Goal: Communication & Community: Answer question/provide support

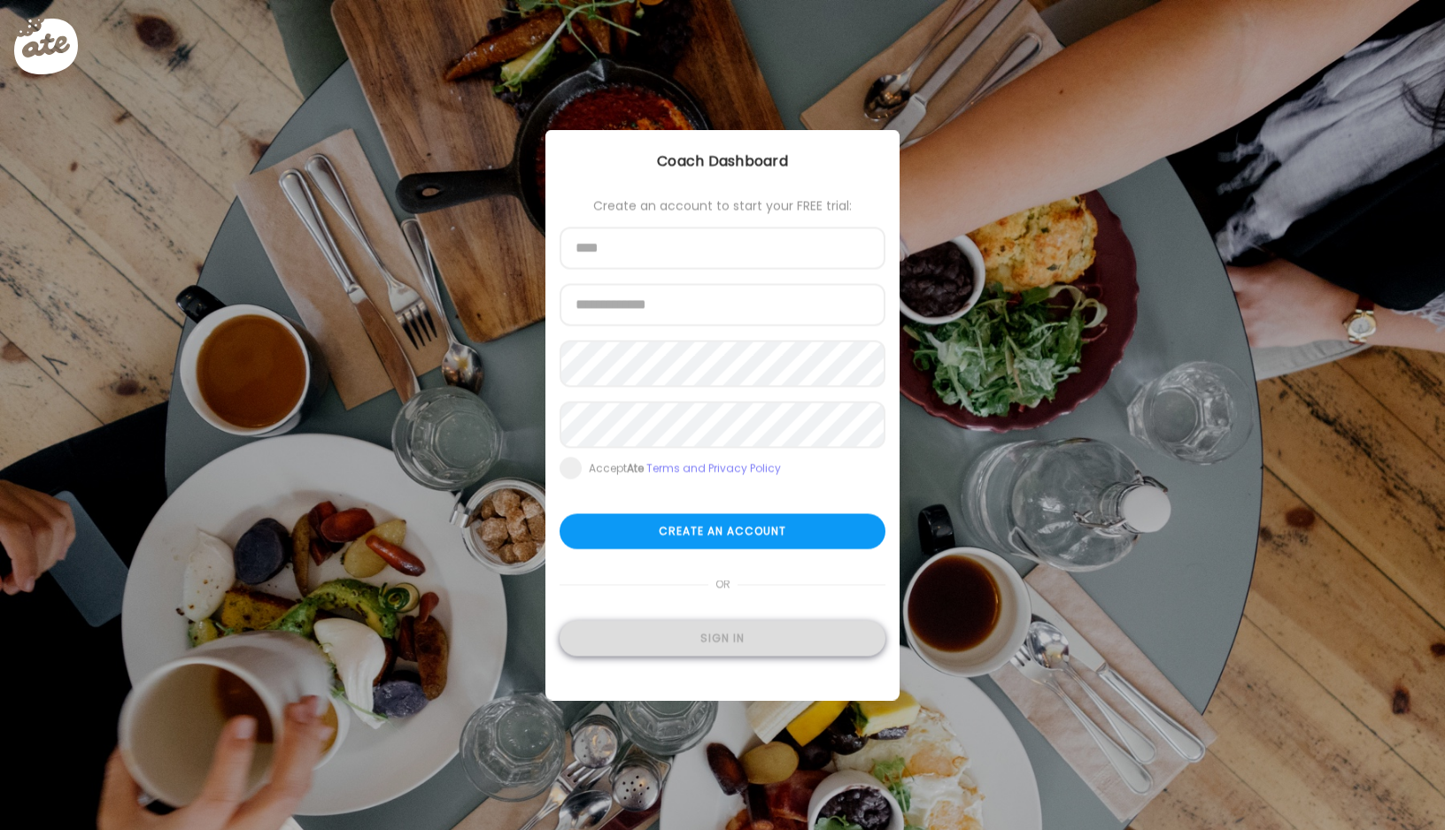
click at [772, 640] on div "Sign in" at bounding box center [723, 638] width 326 height 35
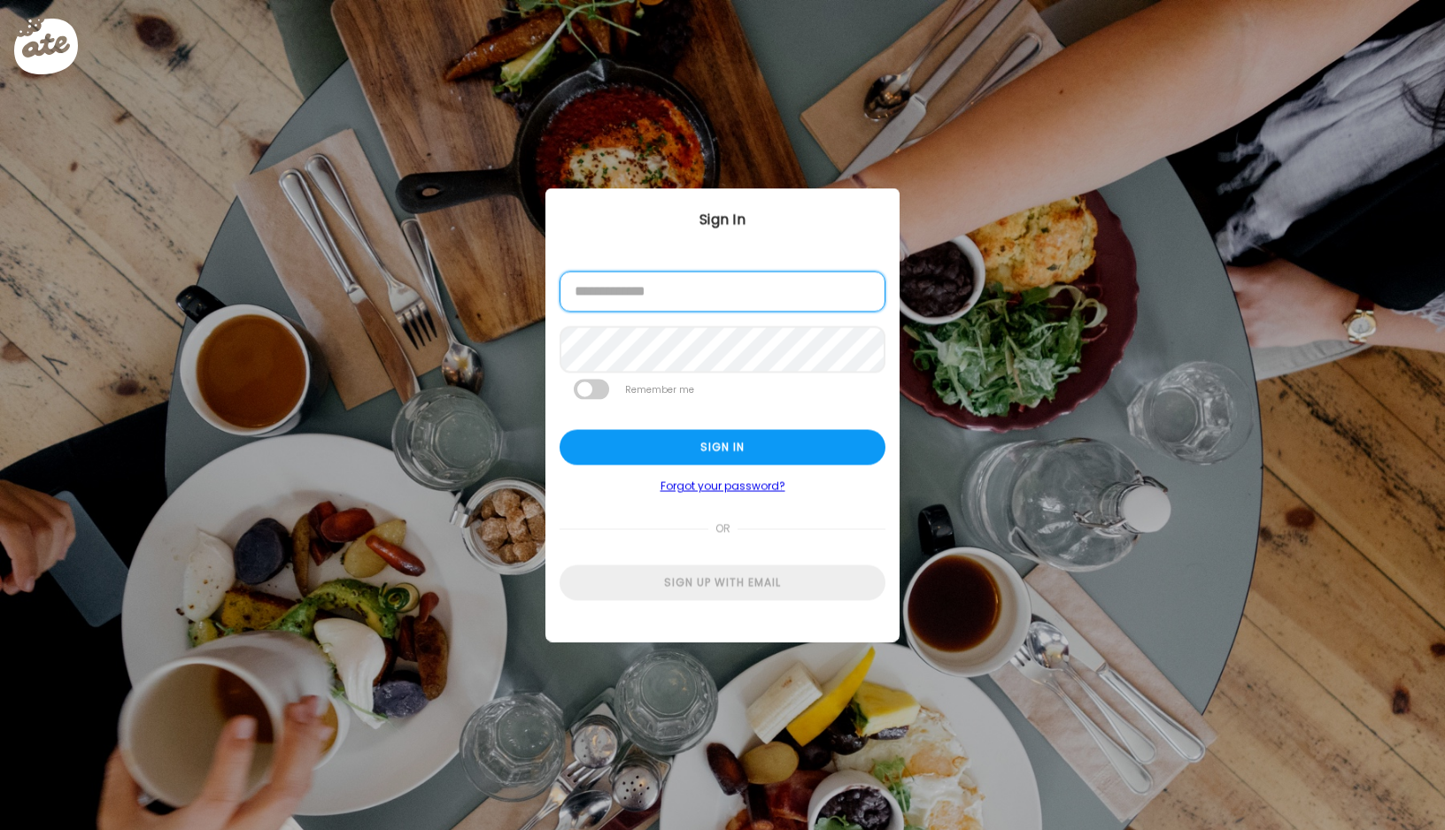
type input "**********"
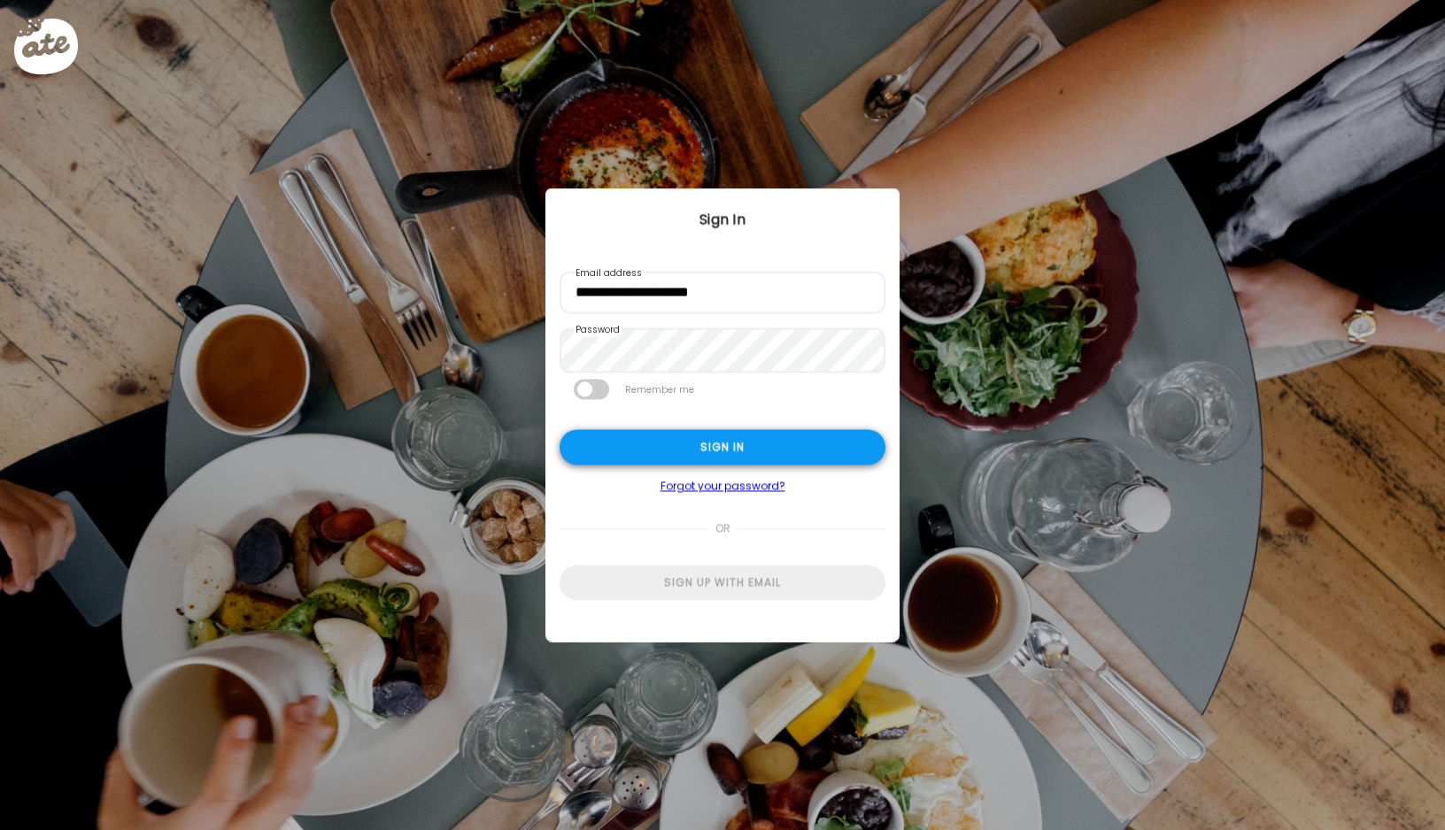
click at [715, 441] on div "Sign in" at bounding box center [723, 447] width 326 height 35
type textarea "**********"
type input "**********"
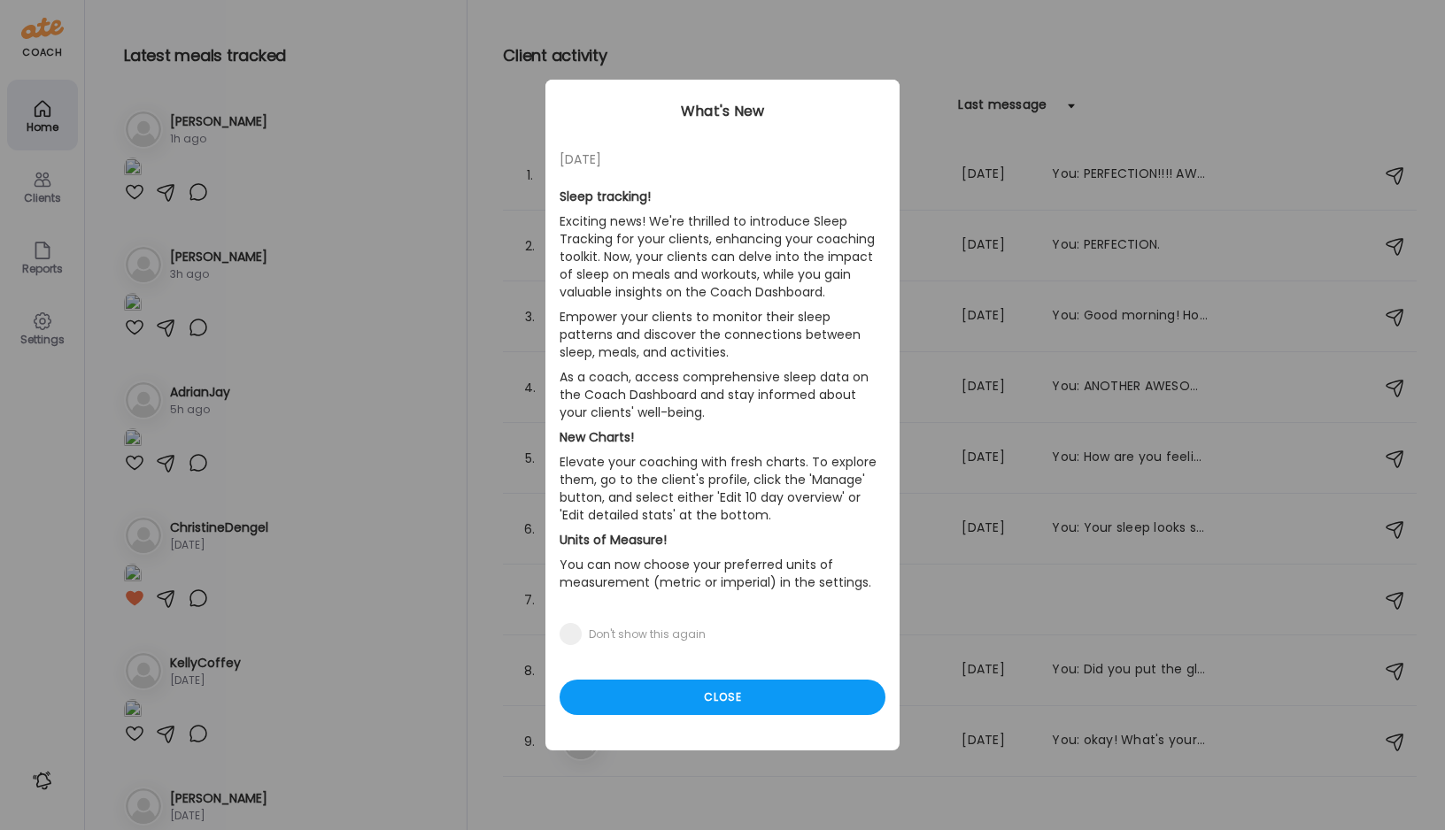
click at [34, 192] on div "Ate Coach Dashboard Wahoo! It’s official Take a moment to set up your Coach Pro…" at bounding box center [722, 415] width 1445 height 830
click at [733, 691] on div "Close" at bounding box center [723, 697] width 326 height 35
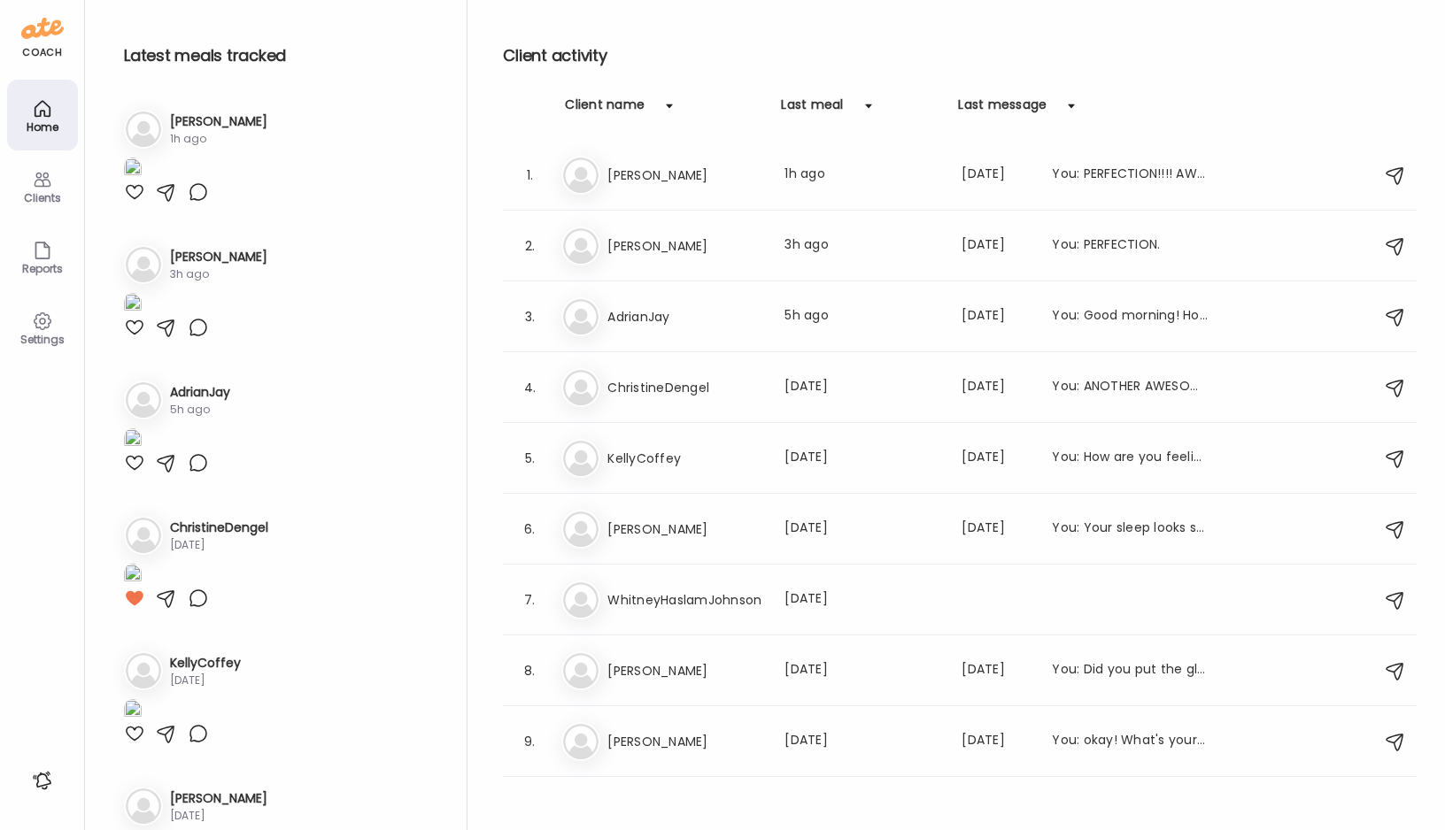
click at [43, 192] on div "Clients" at bounding box center [43, 198] width 64 height 12
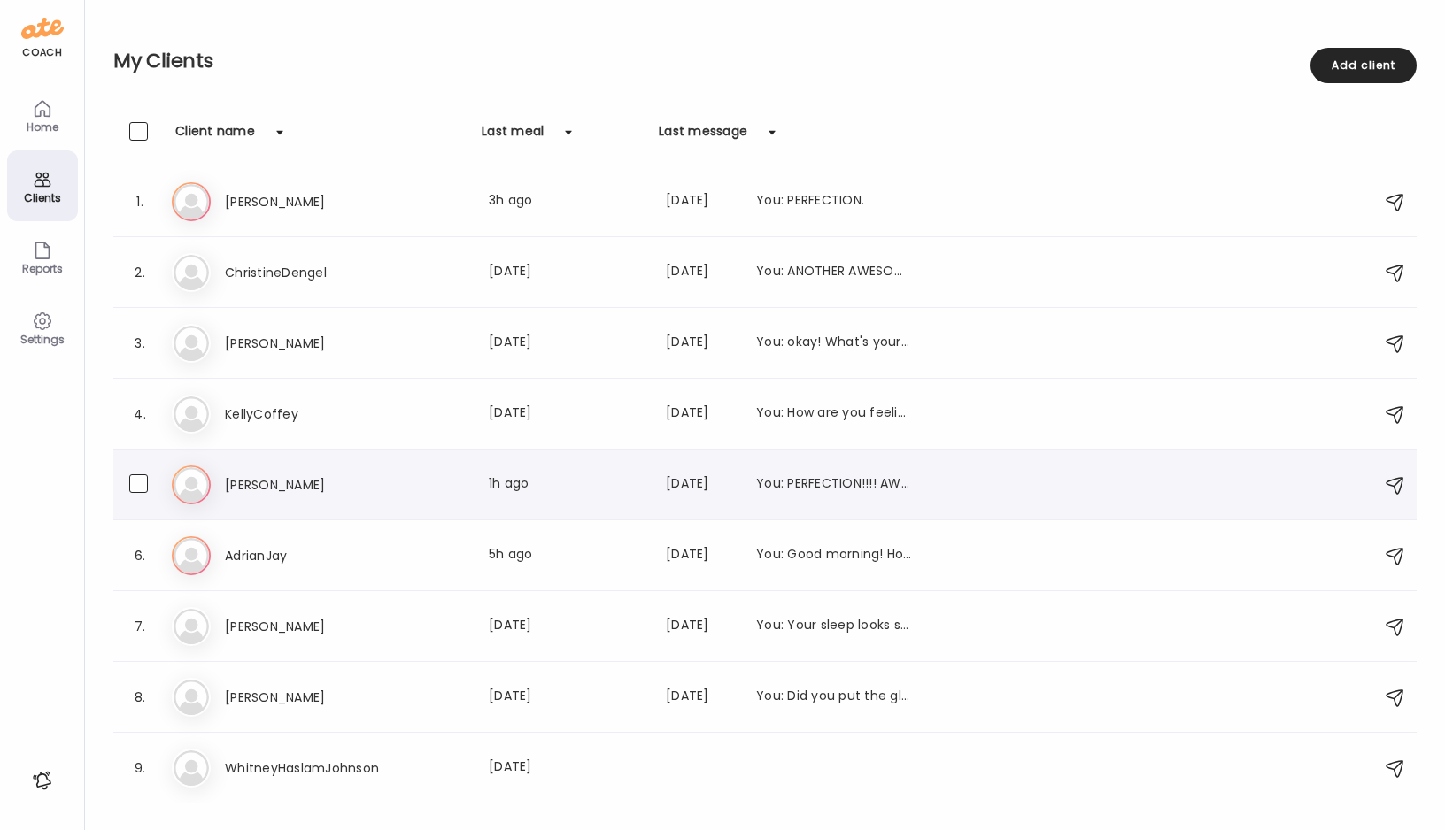
click at [242, 488] on h3 "[PERSON_NAME]" at bounding box center [303, 485] width 156 height 21
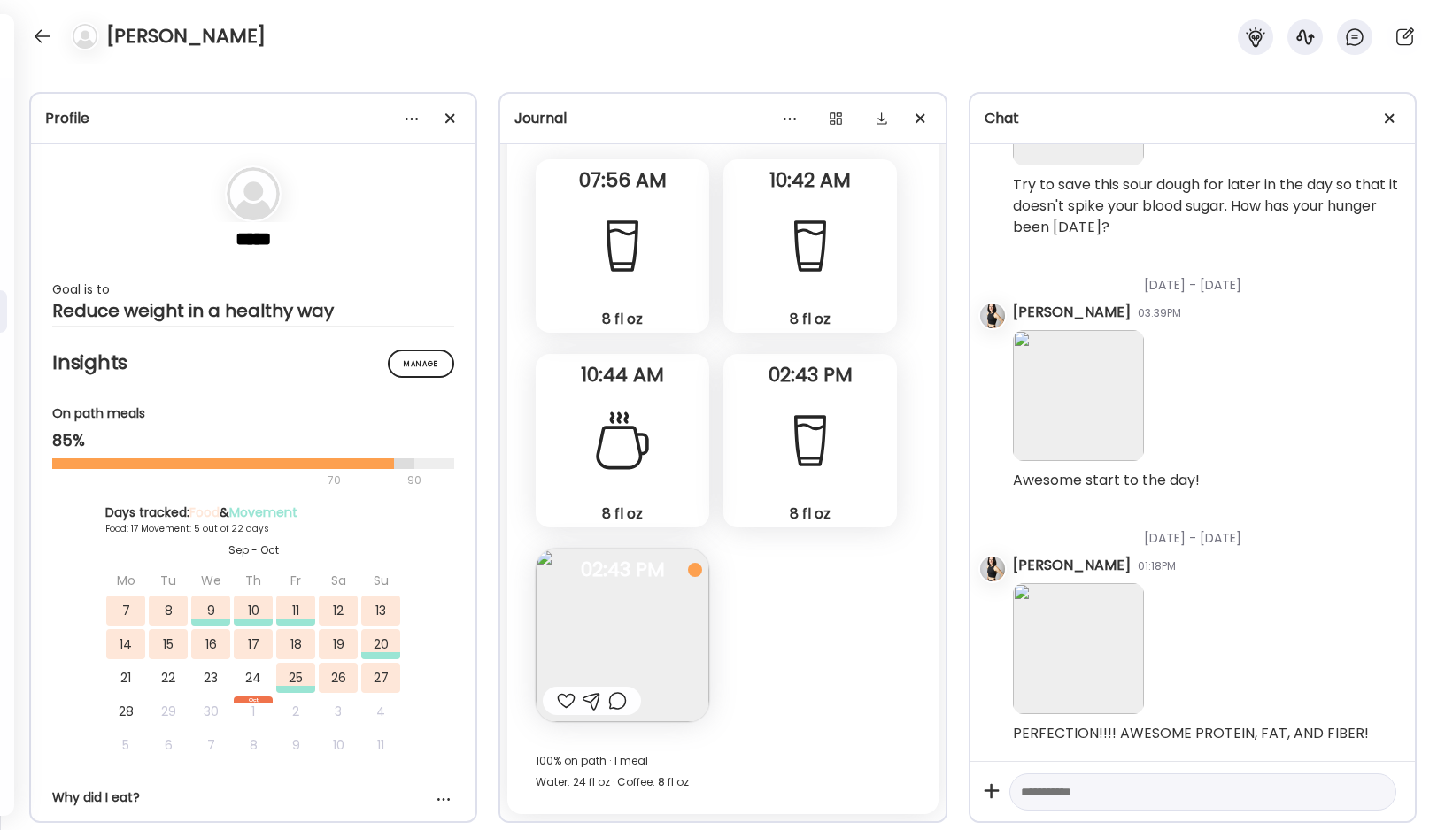
scroll to position [3016, 0]
click at [600, 627] on img at bounding box center [623, 636] width 174 height 174
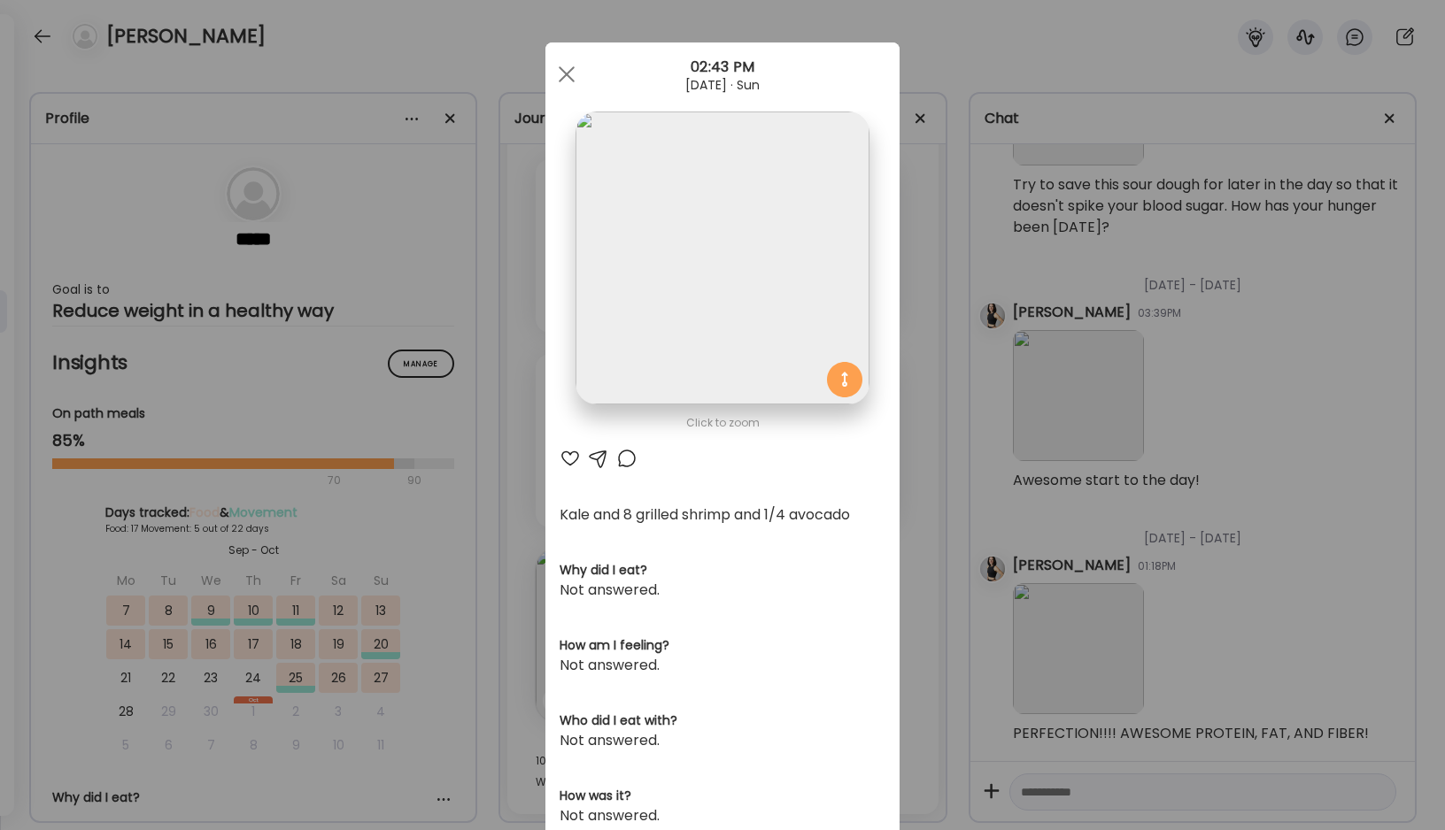
click at [598, 458] on div at bounding box center [598, 458] width 21 height 21
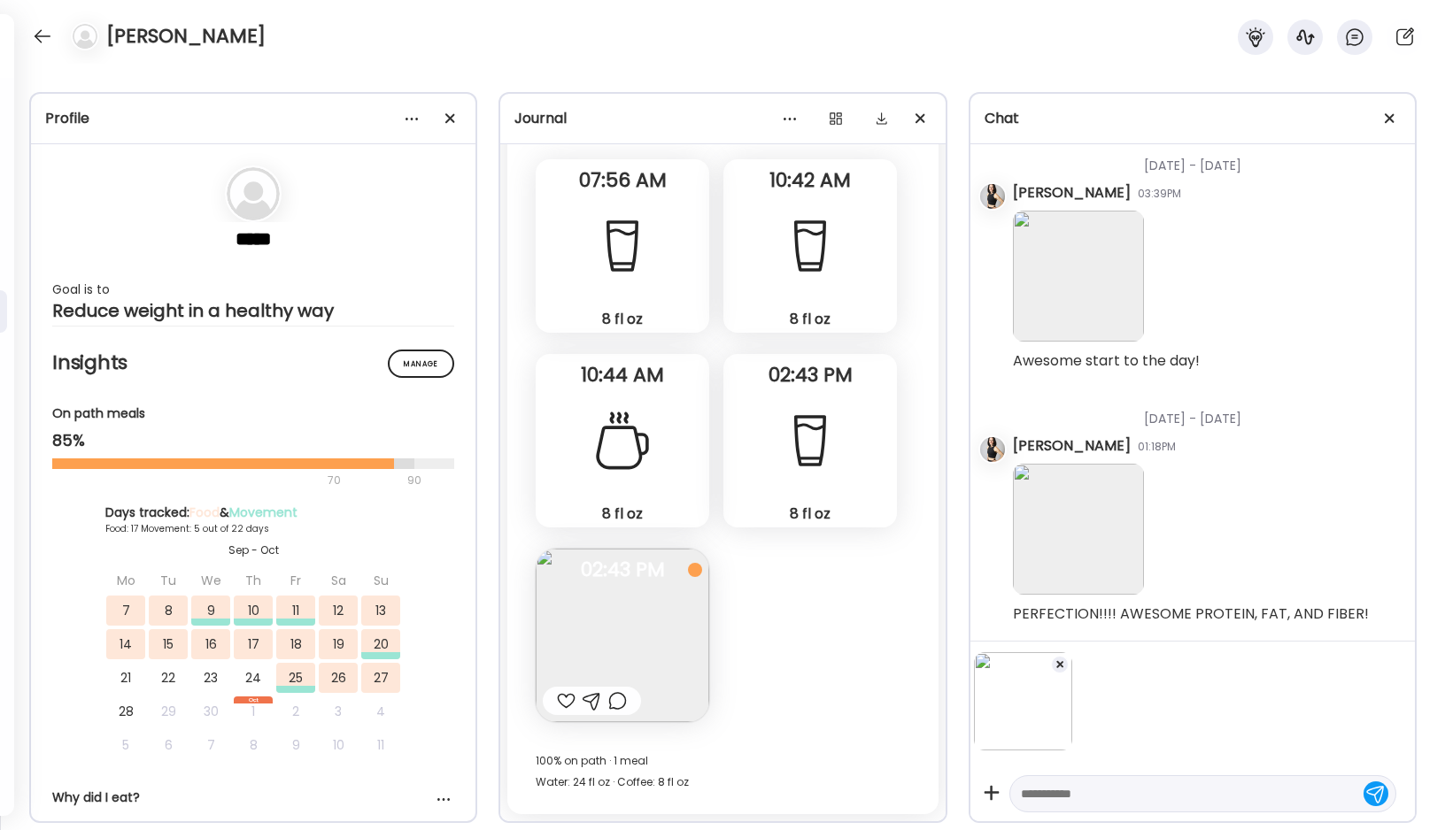
click at [1051, 792] on textarea at bounding box center [1187, 794] width 332 height 21
type textarea "**********"
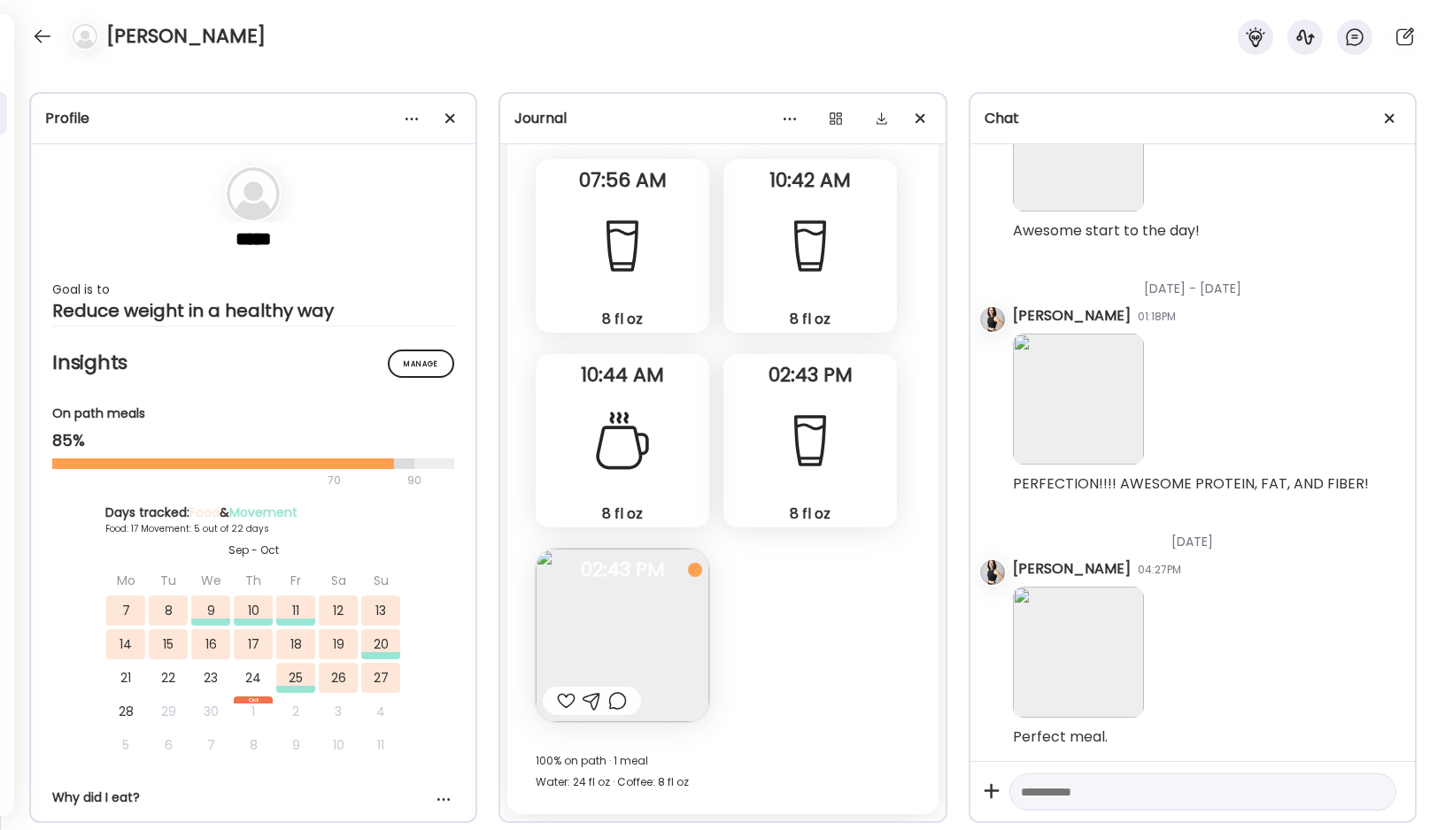
scroll to position [3269, 0]
click at [657, 614] on img at bounding box center [623, 636] width 174 height 174
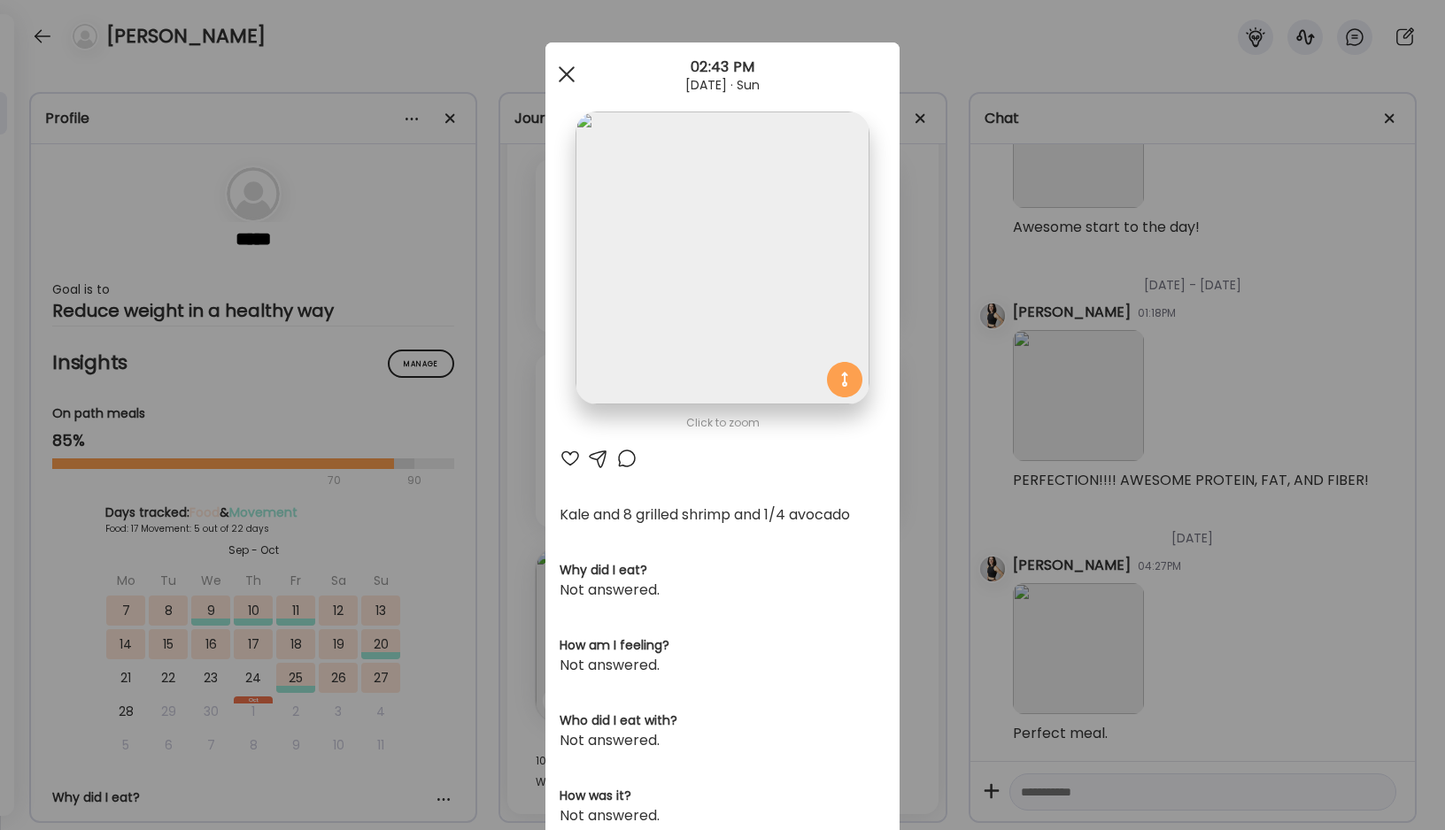
click at [572, 76] on div at bounding box center [566, 74] width 35 height 35
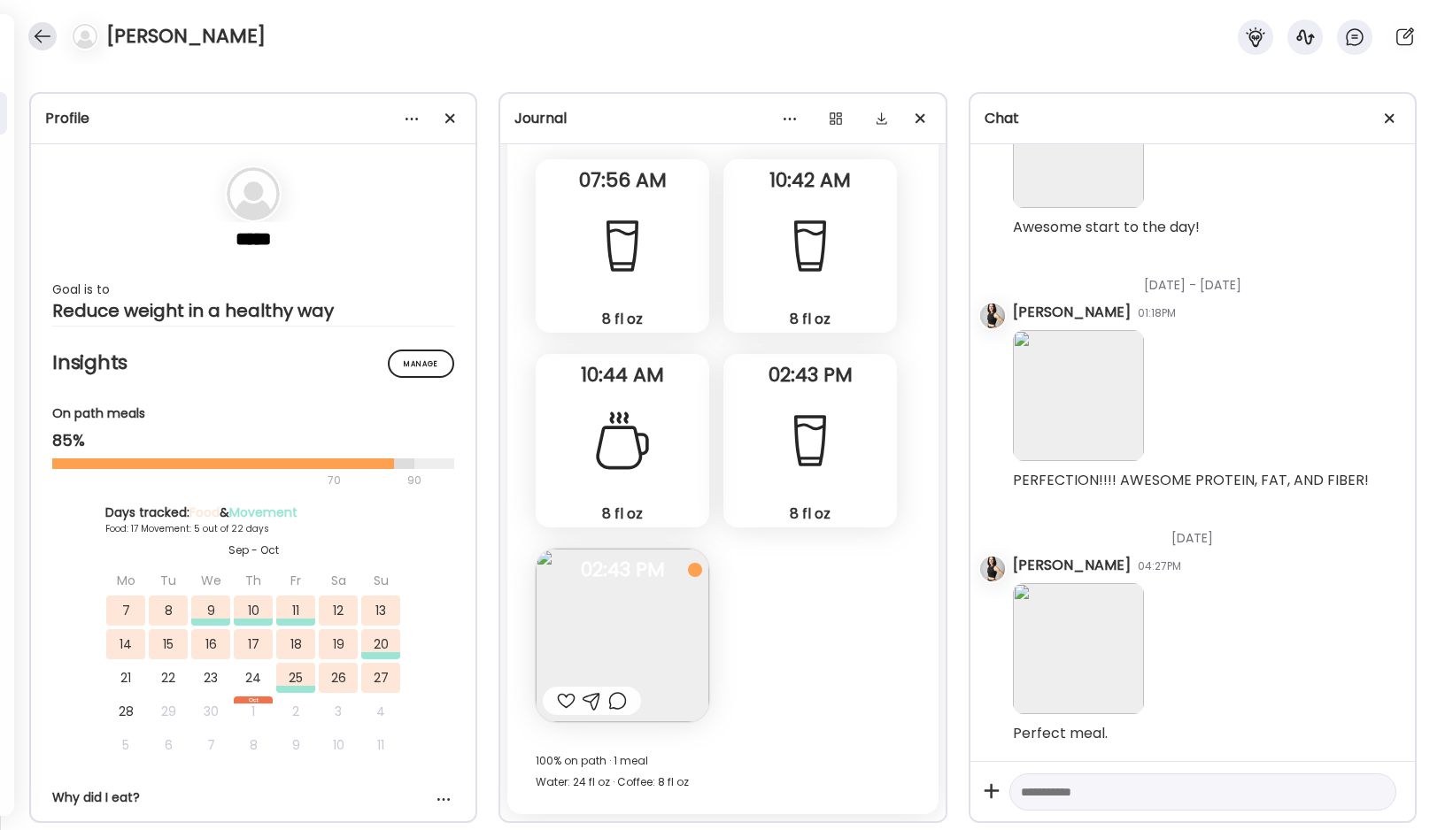
click at [35, 37] on div at bounding box center [42, 36] width 28 height 28
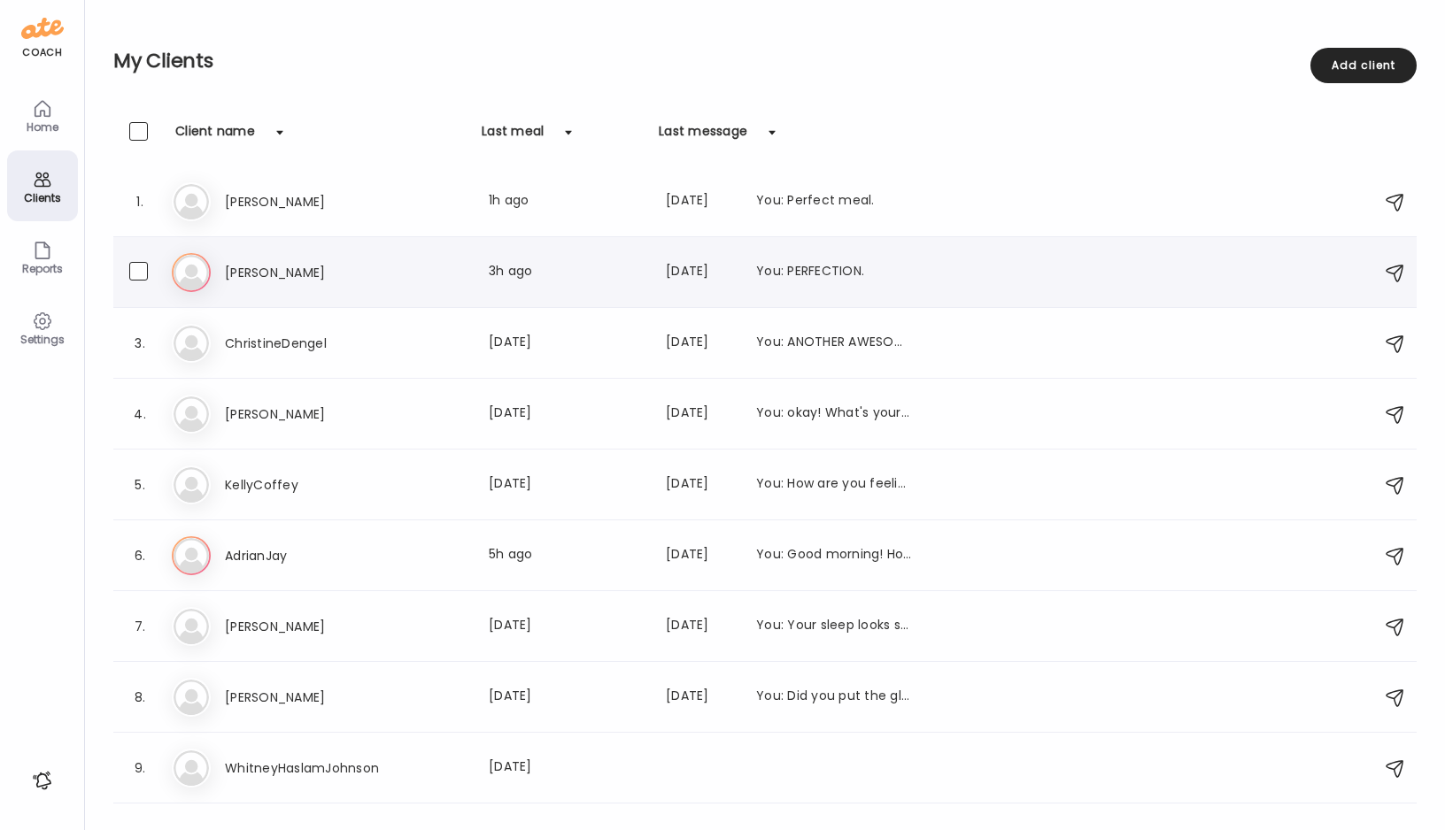
click at [232, 259] on div "Hi [PERSON_NAME] Last meal: 3h ago Last message: [DATE] You: PERFECTION." at bounding box center [768, 272] width 1192 height 39
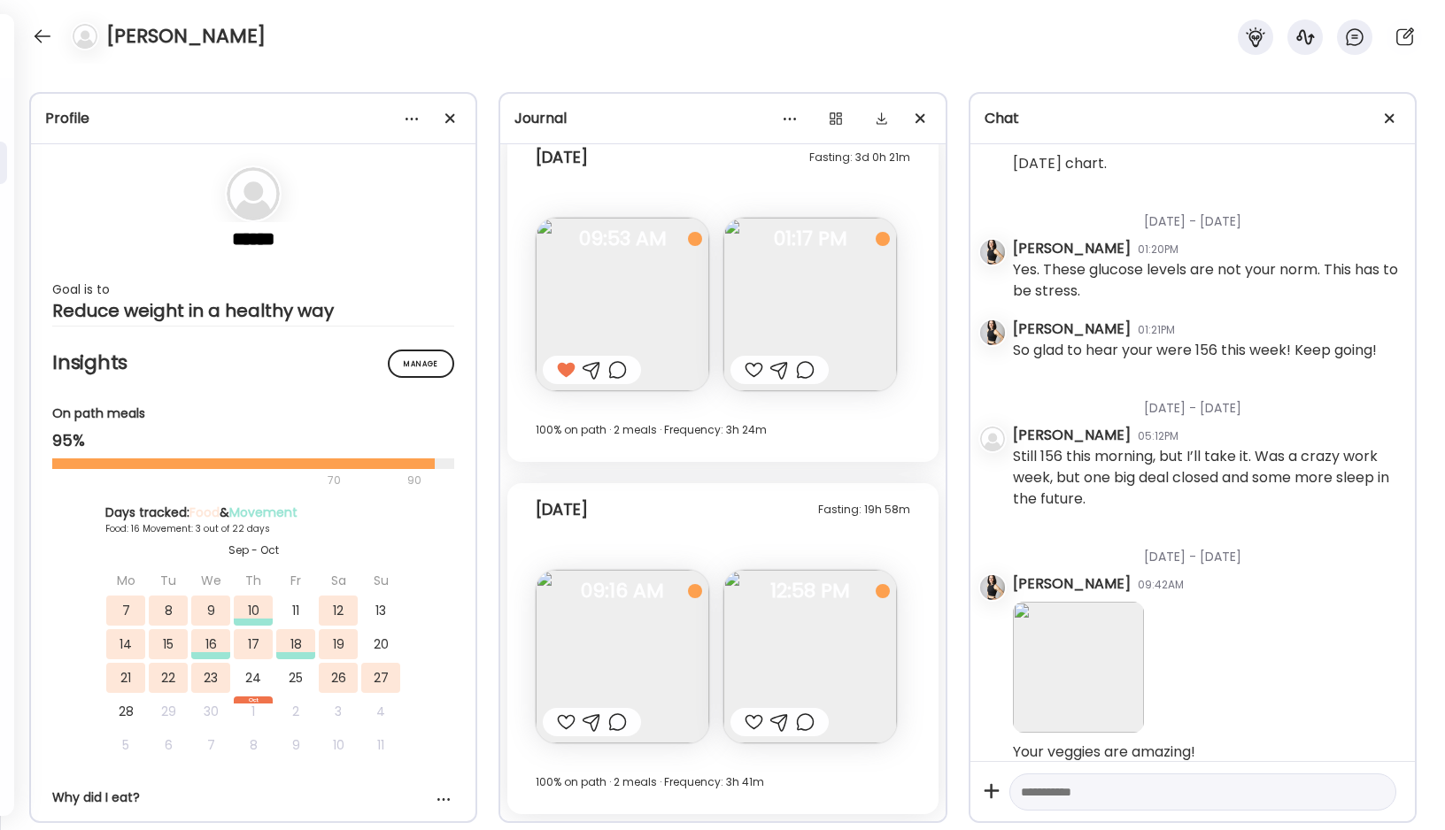
scroll to position [28728, 0]
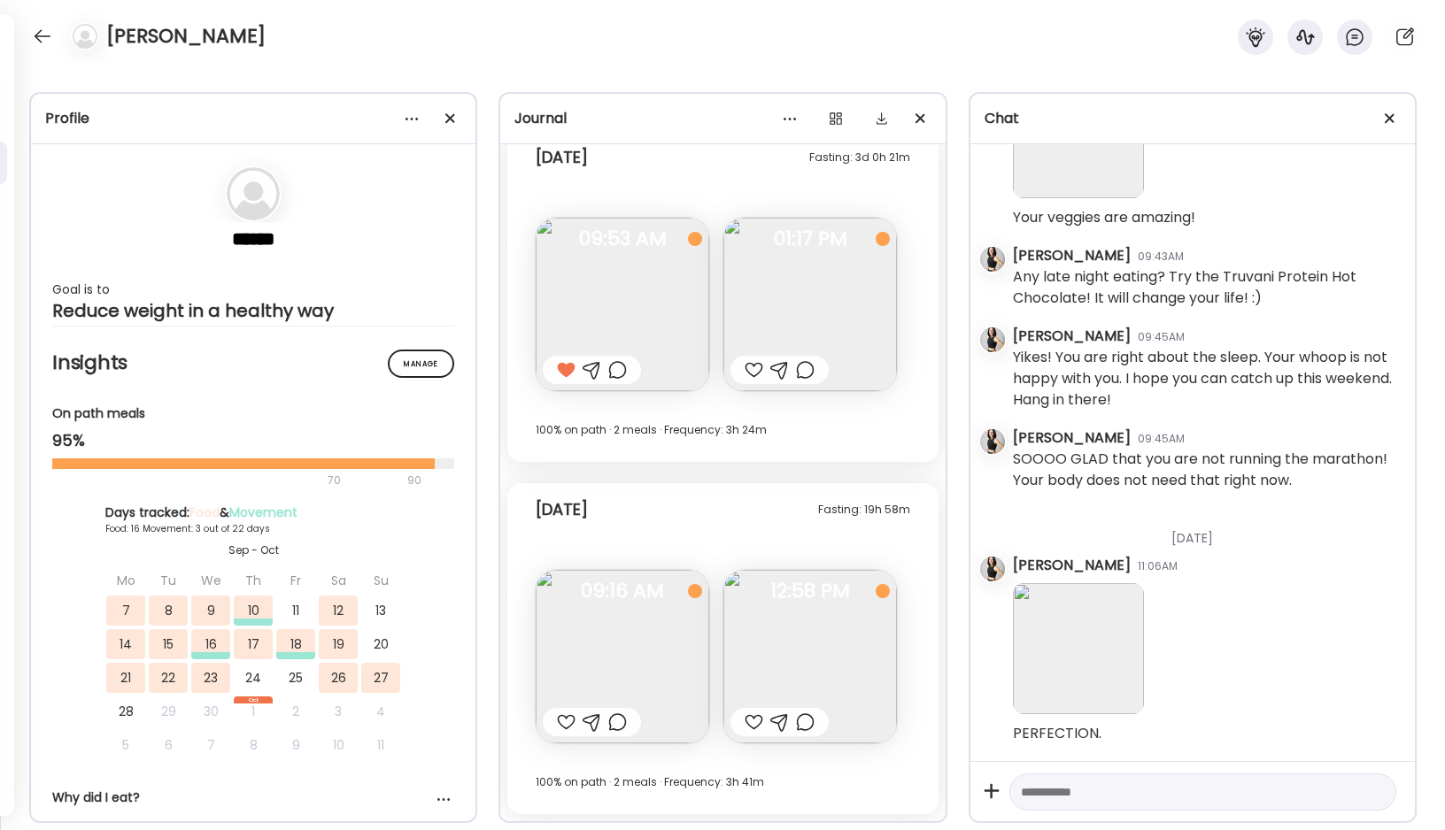
click at [754, 367] on div at bounding box center [754, 369] width 19 height 21
click at [567, 714] on div at bounding box center [566, 722] width 19 height 21
click at [753, 719] on div at bounding box center [754, 722] width 19 height 21
click at [39, 32] on div at bounding box center [42, 36] width 28 height 28
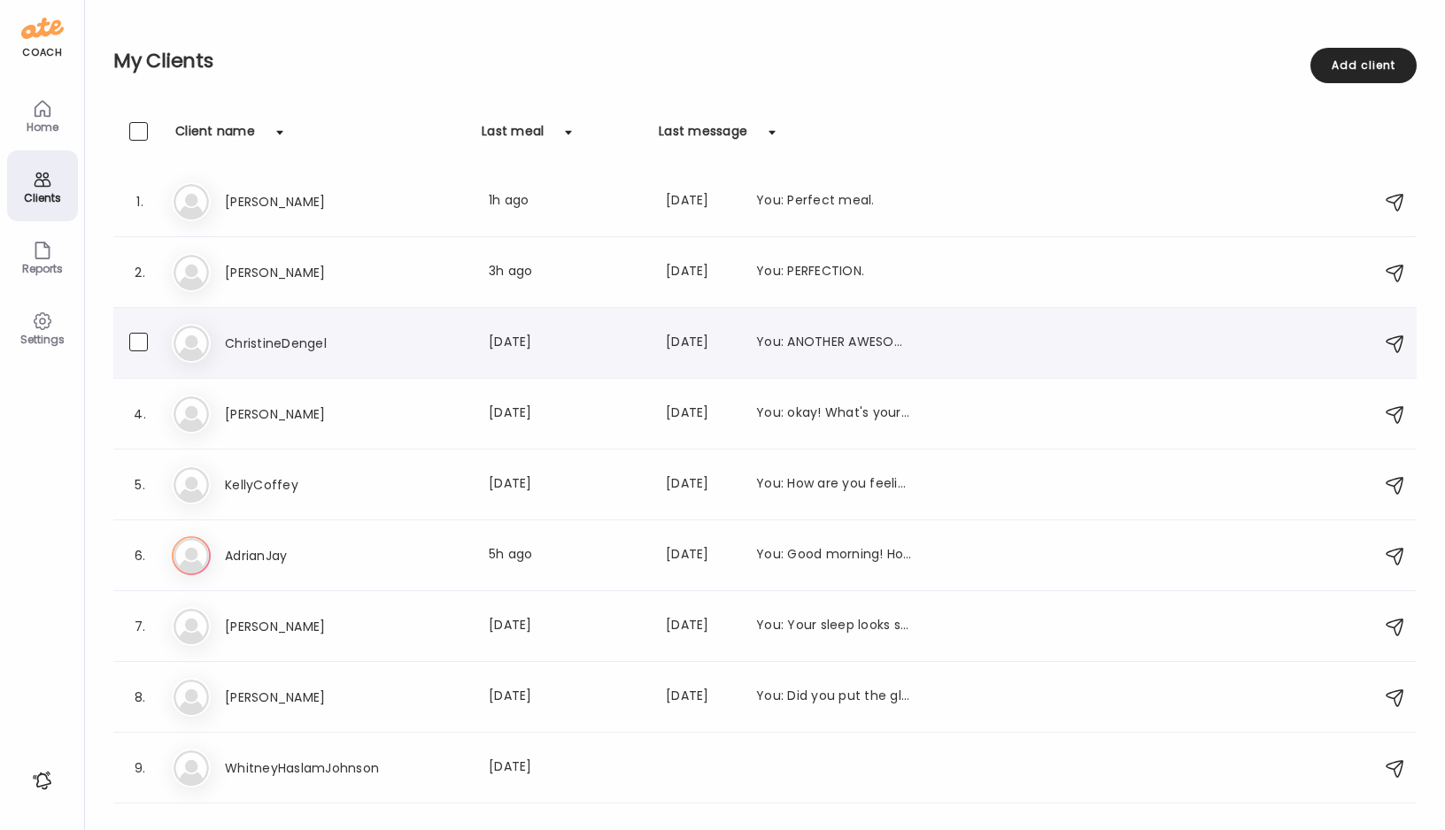
click at [256, 338] on h3 "ChristineDengel" at bounding box center [303, 343] width 156 height 21
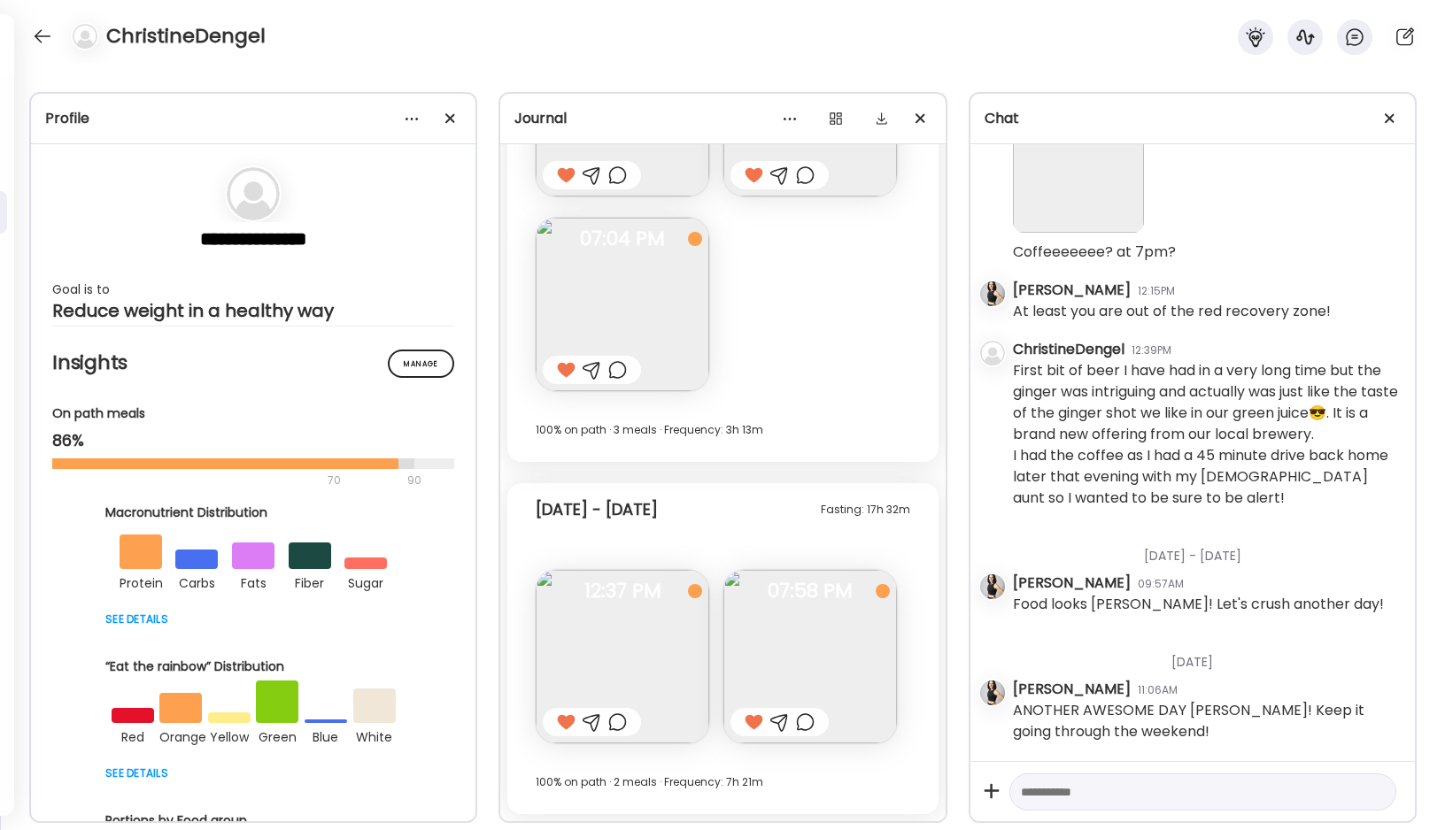
scroll to position [6785, 0]
click at [40, 34] on div at bounding box center [42, 36] width 28 height 28
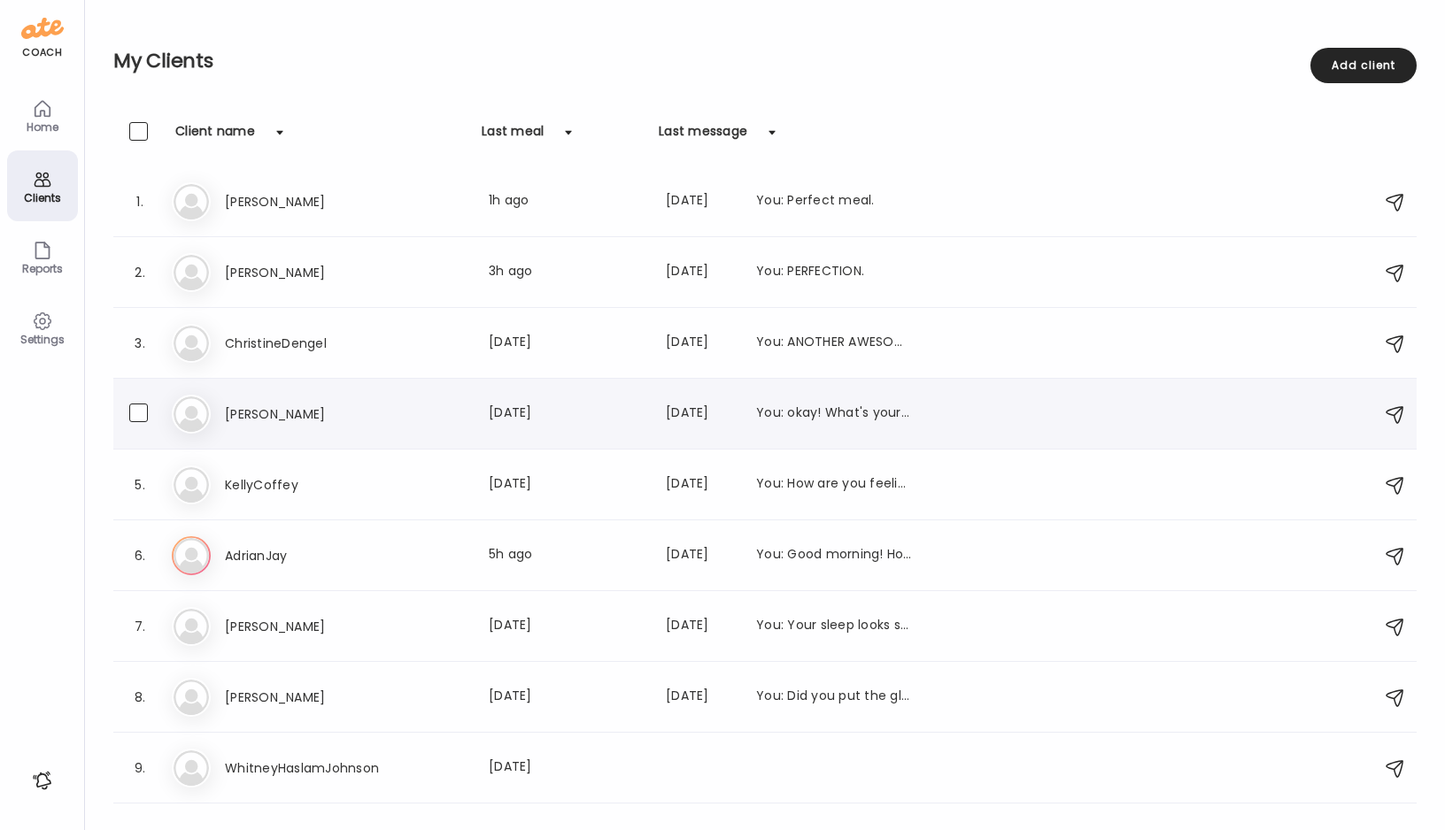
click at [248, 414] on h3 "[PERSON_NAME]" at bounding box center [303, 414] width 156 height 21
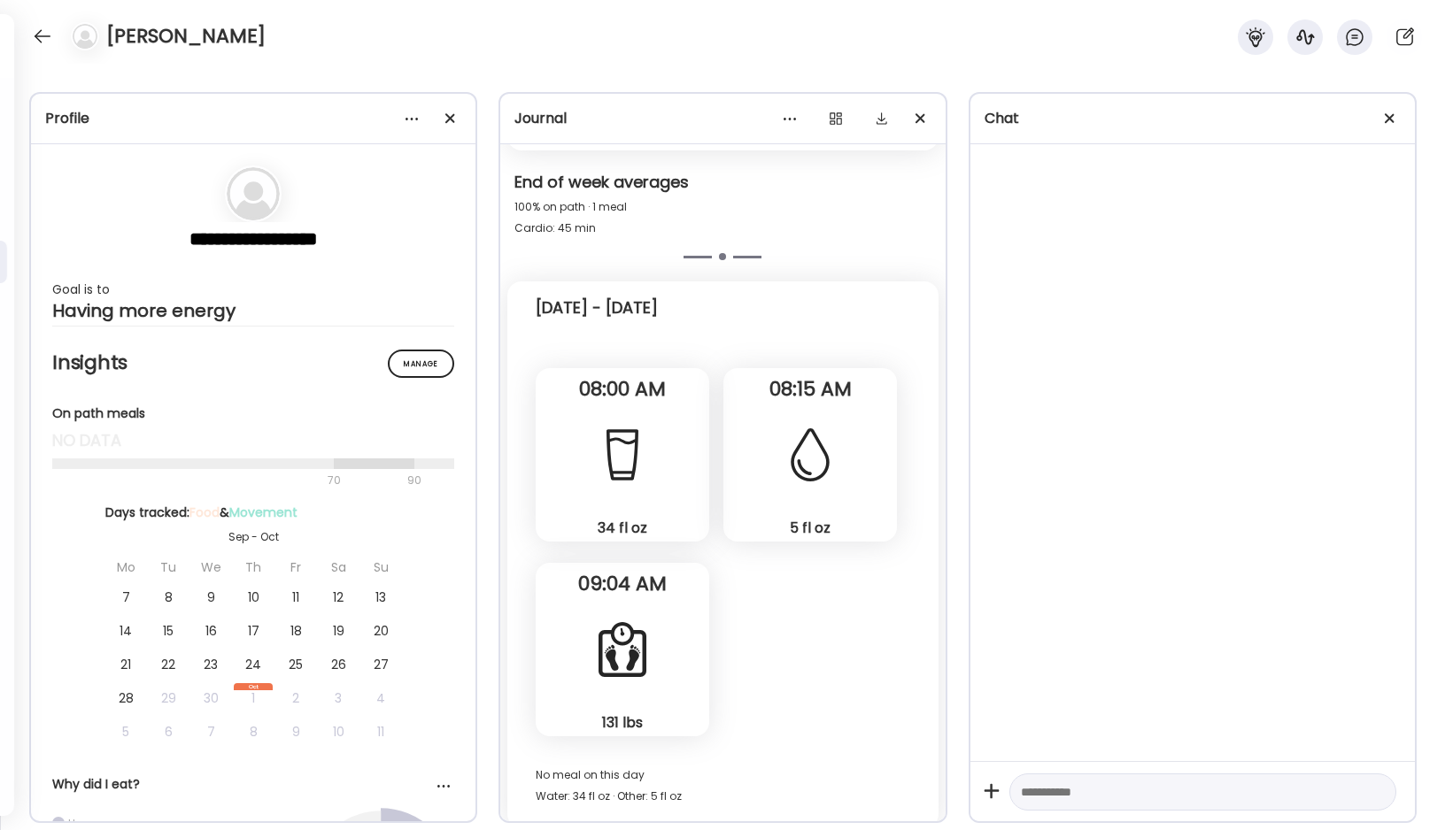
scroll to position [3615, 0]
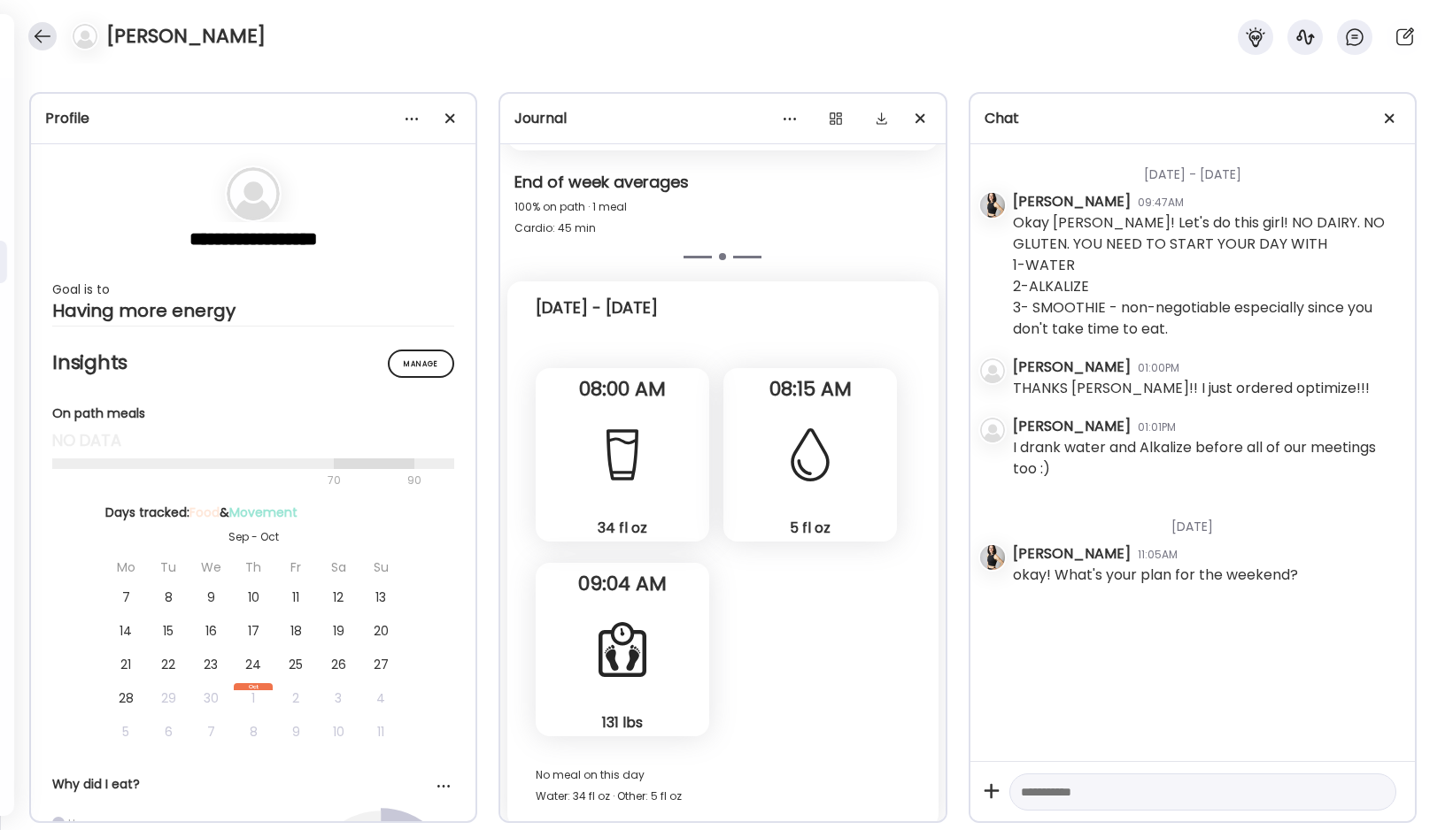
click at [50, 39] on div at bounding box center [42, 36] width 28 height 28
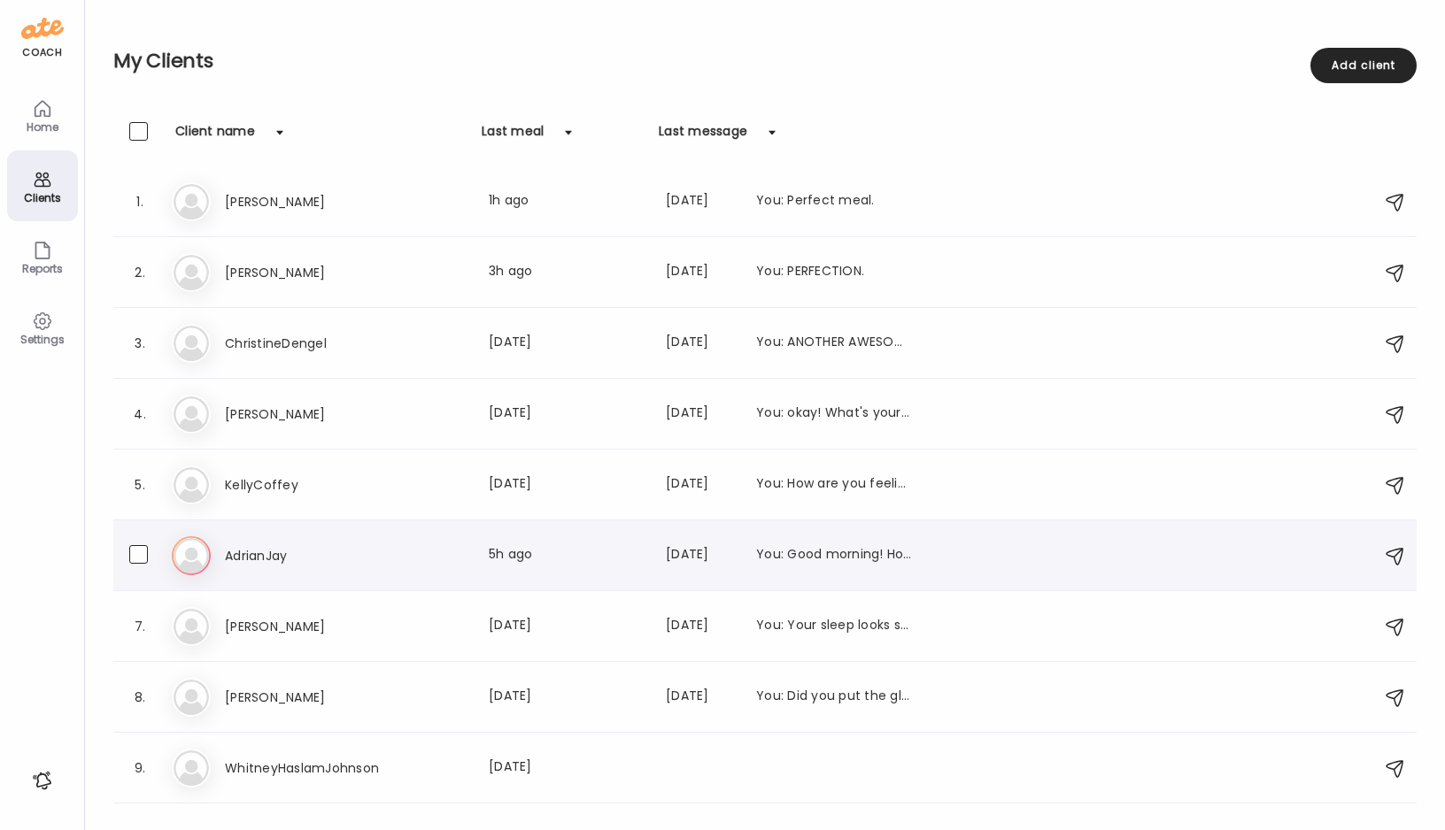
click at [283, 553] on h3 "AdrianJay" at bounding box center [303, 555] width 156 height 21
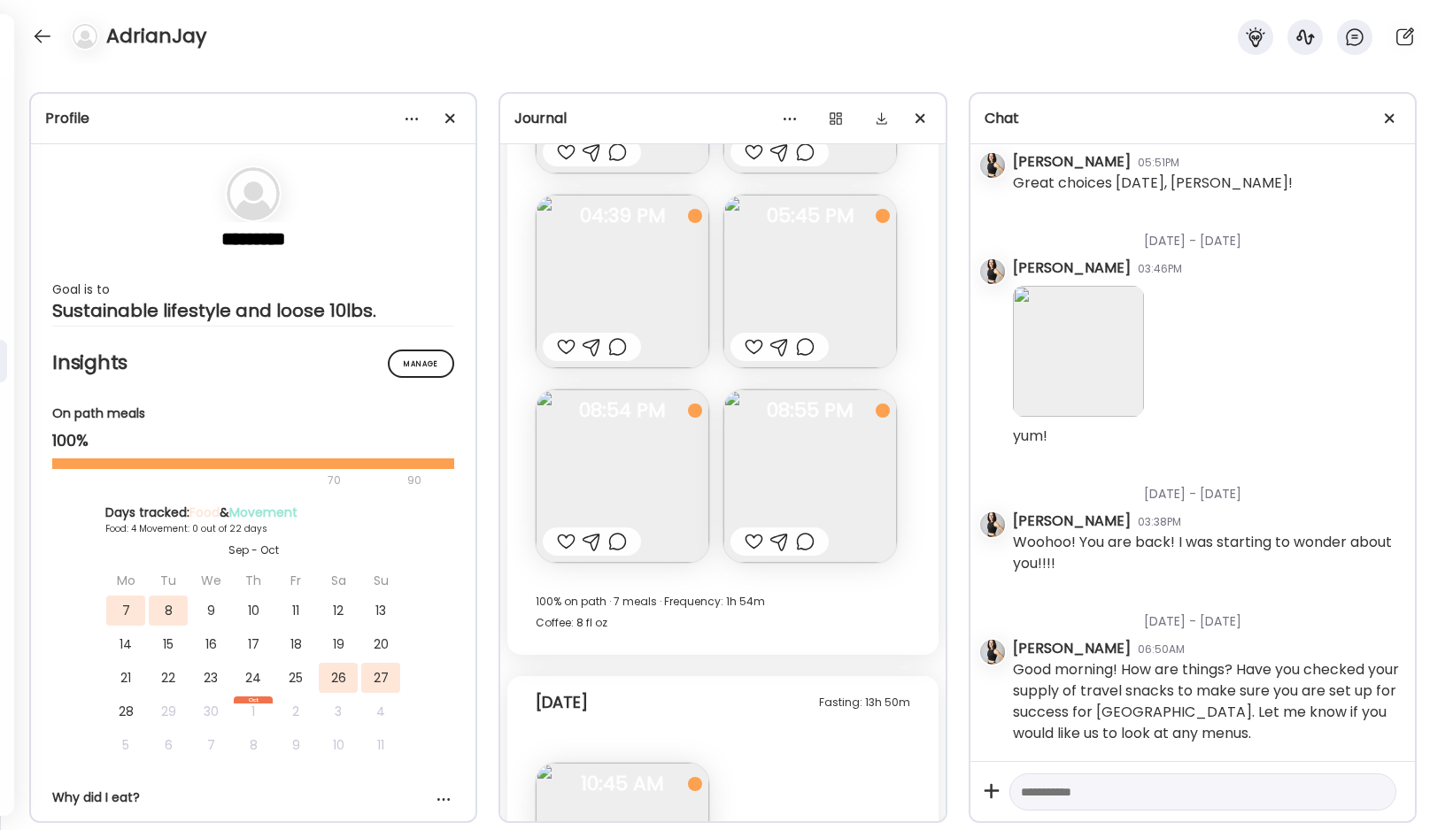
scroll to position [5498, 0]
click at [843, 446] on img at bounding box center [810, 477] width 174 height 174
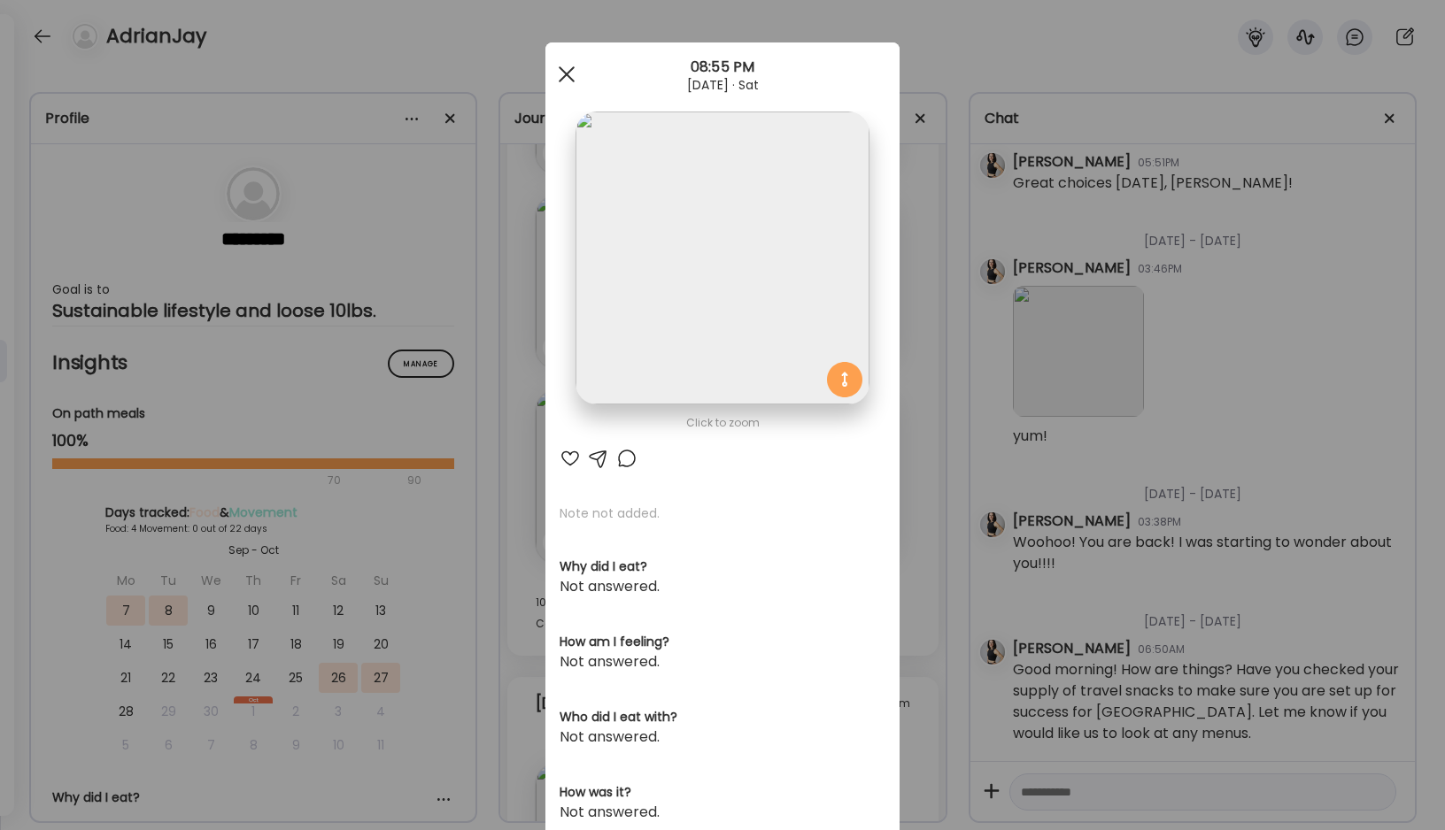
click at [562, 75] on div at bounding box center [566, 74] width 35 height 35
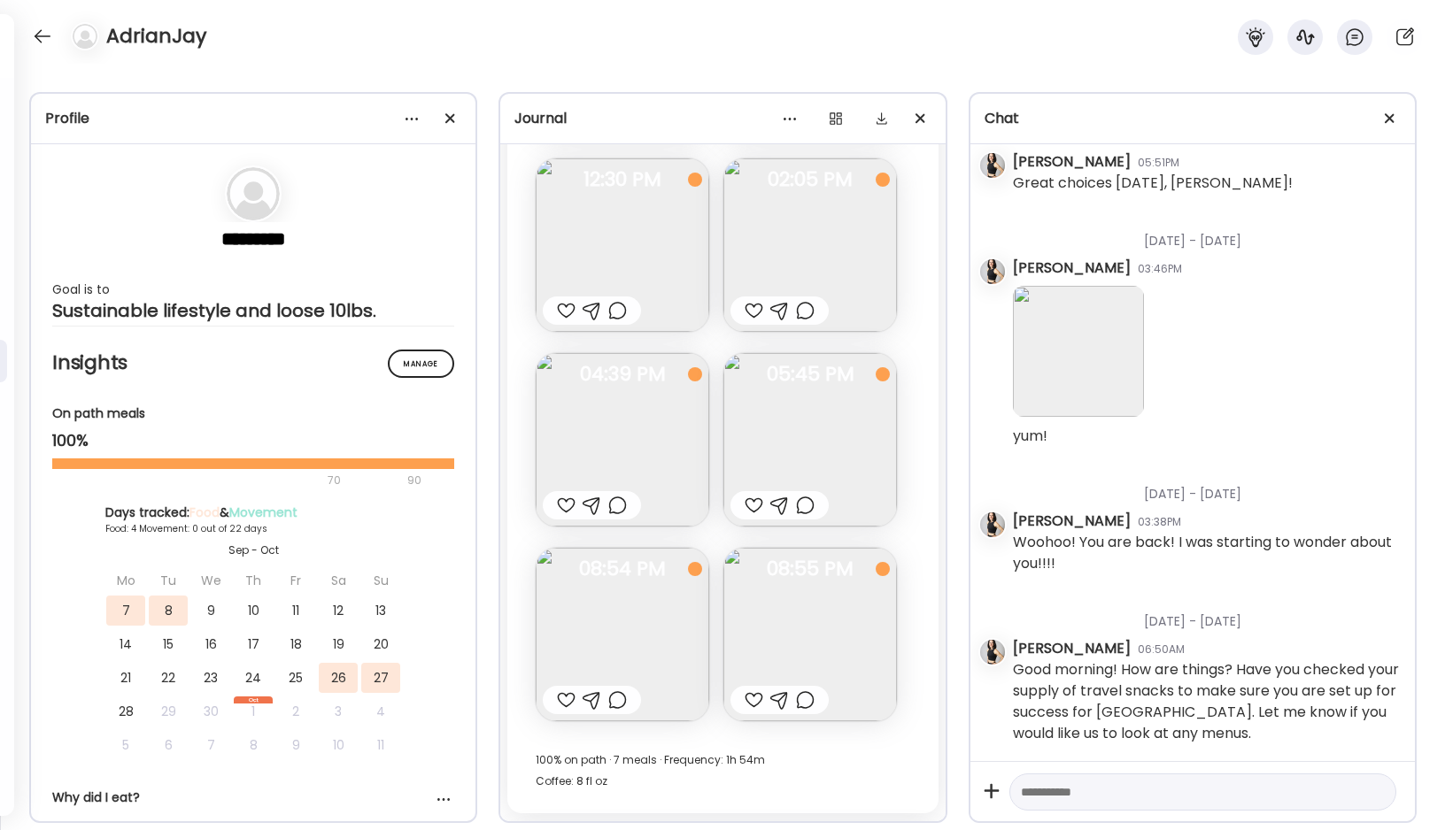
scroll to position [5304, 0]
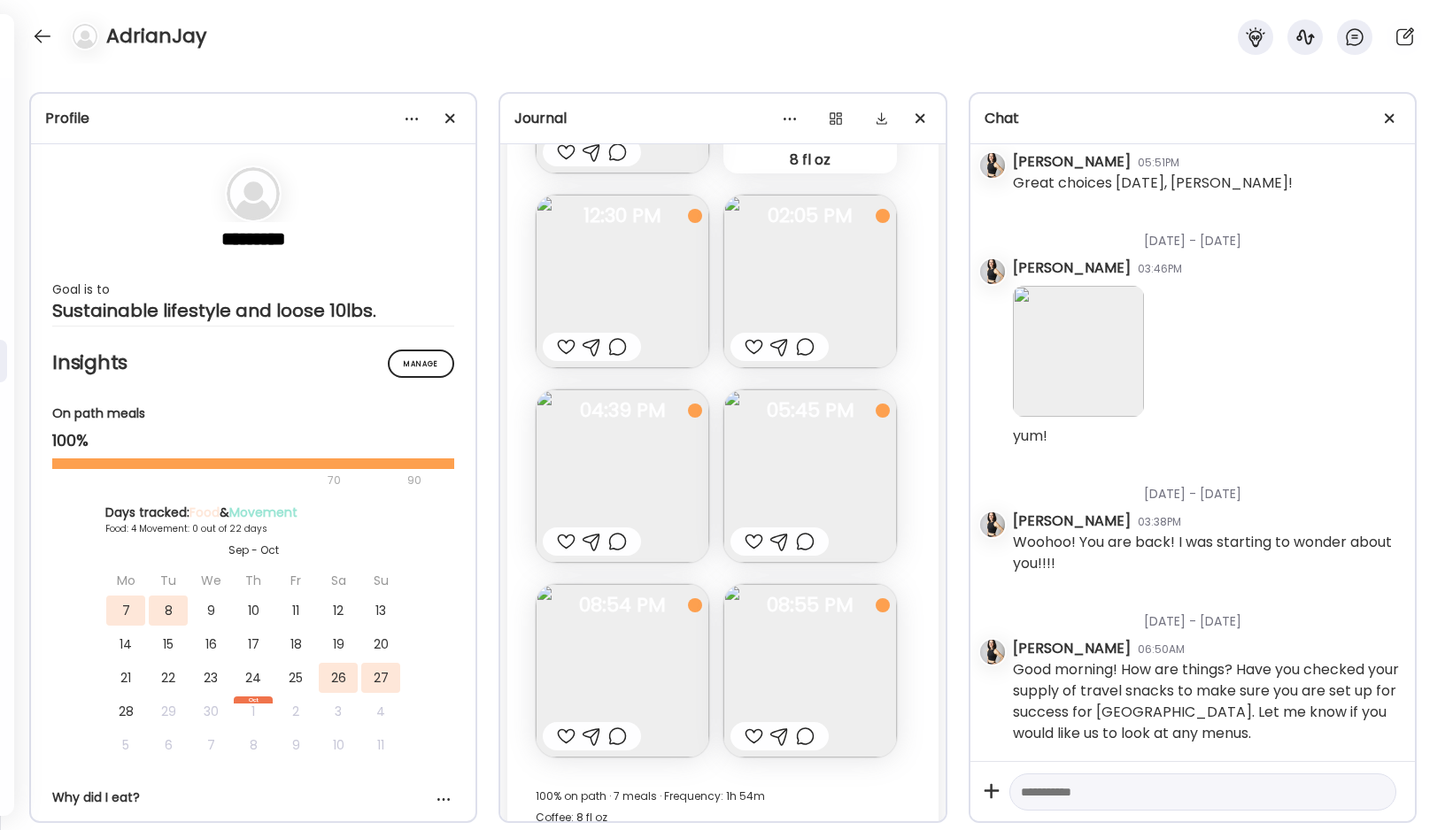
click at [814, 282] on img at bounding box center [810, 282] width 174 height 174
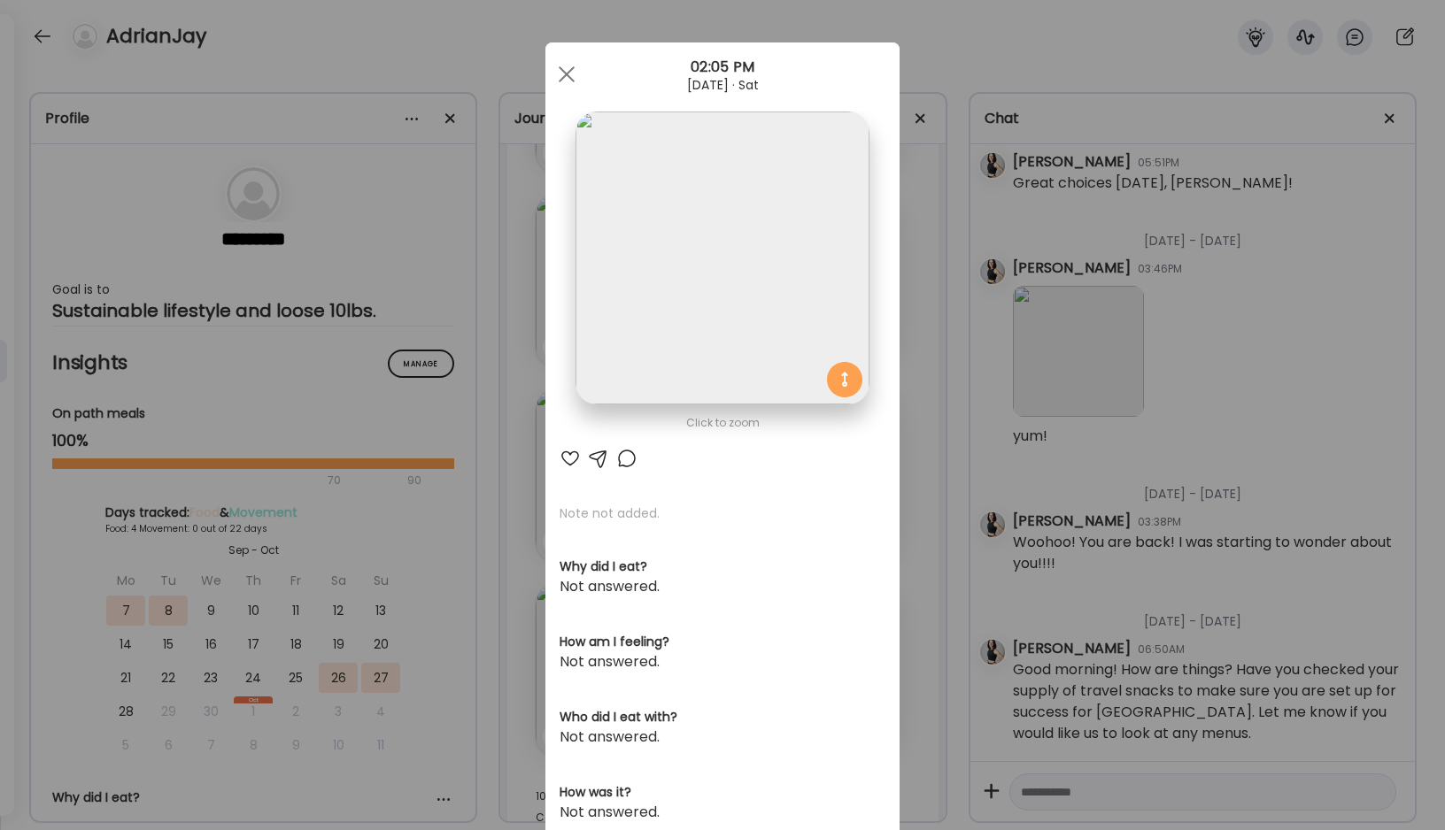
scroll to position [6, 0]
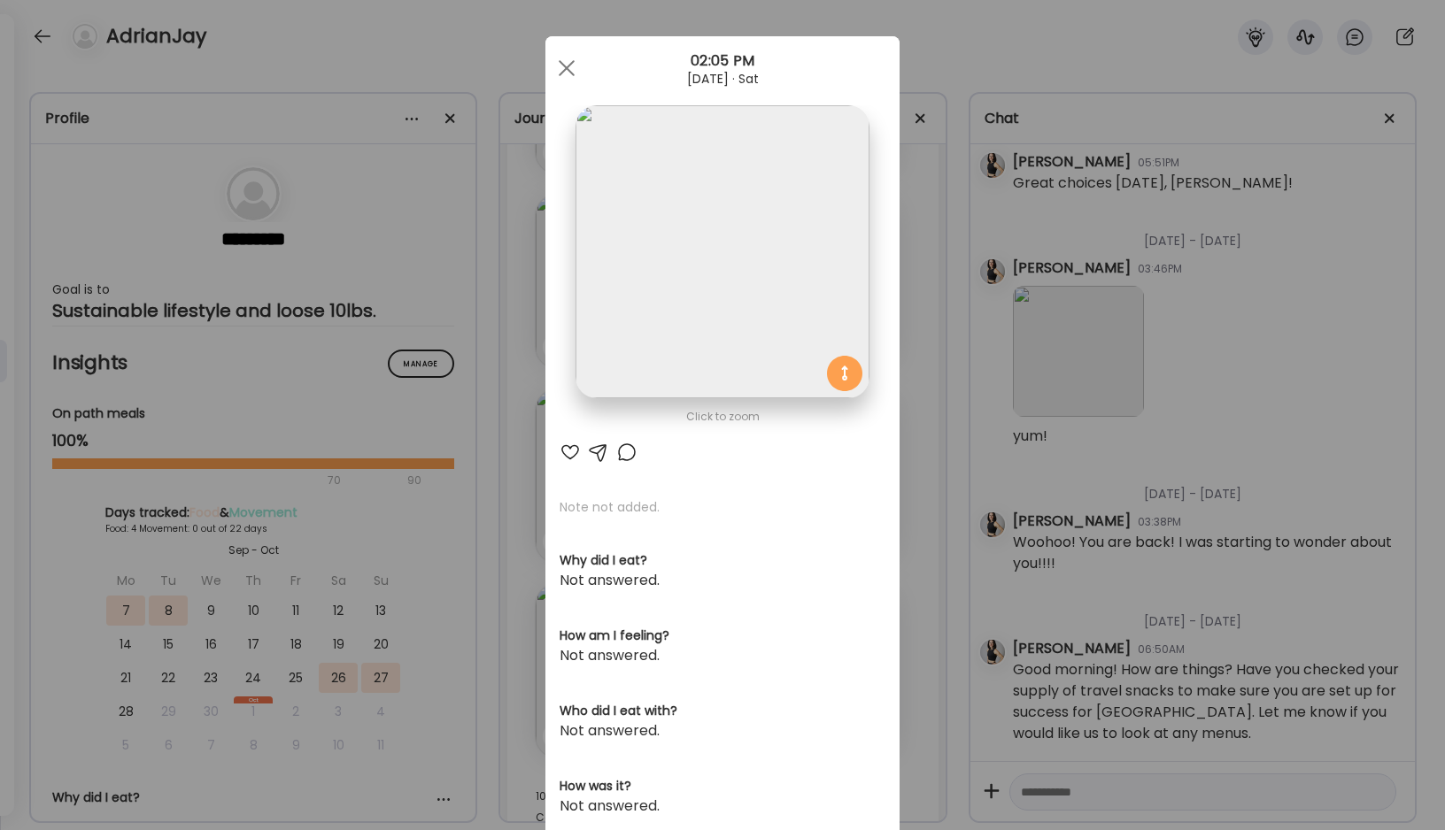
click at [729, 270] on img at bounding box center [721, 251] width 293 height 293
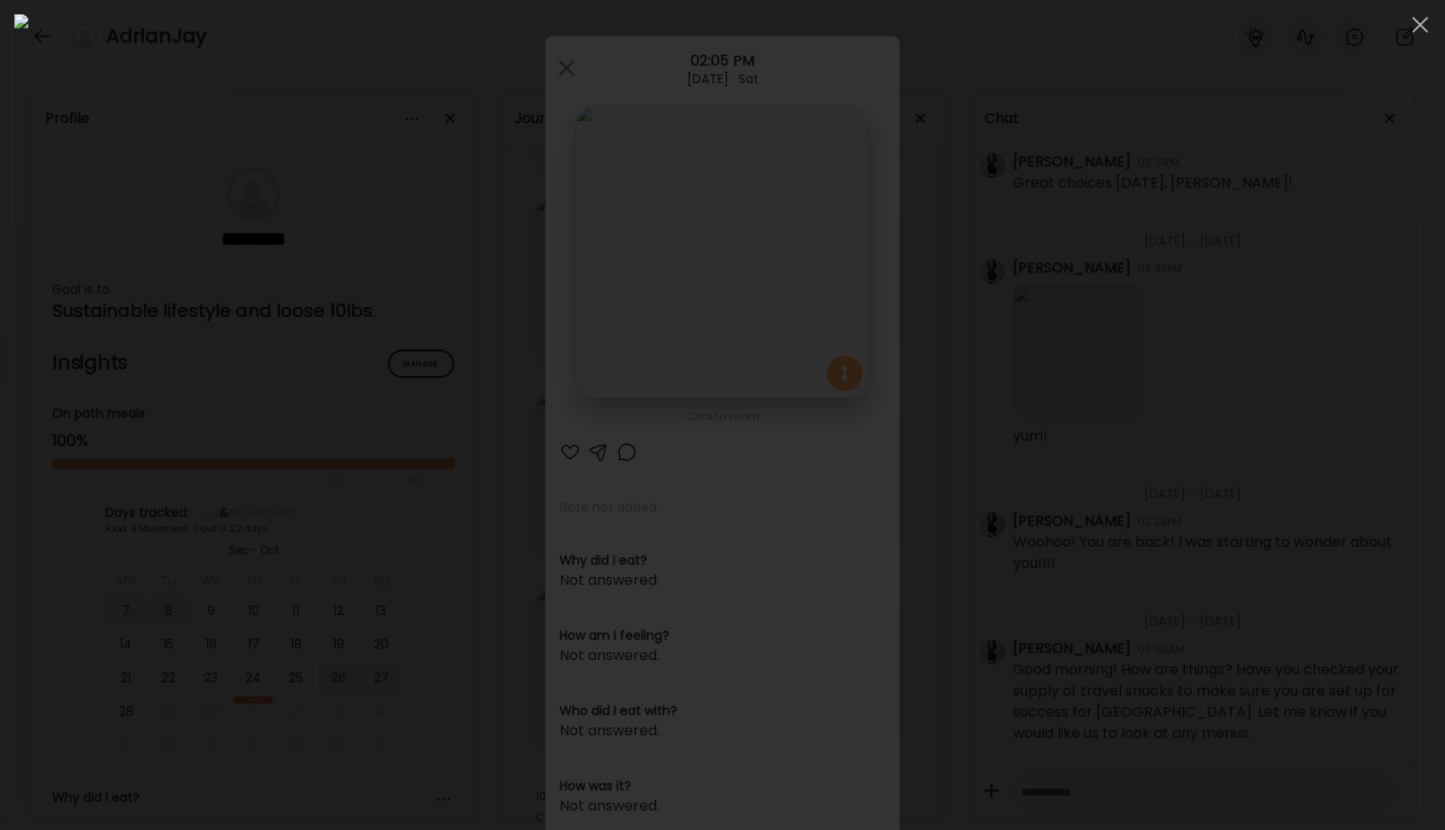
click at [121, 76] on div at bounding box center [722, 415] width 1417 height 802
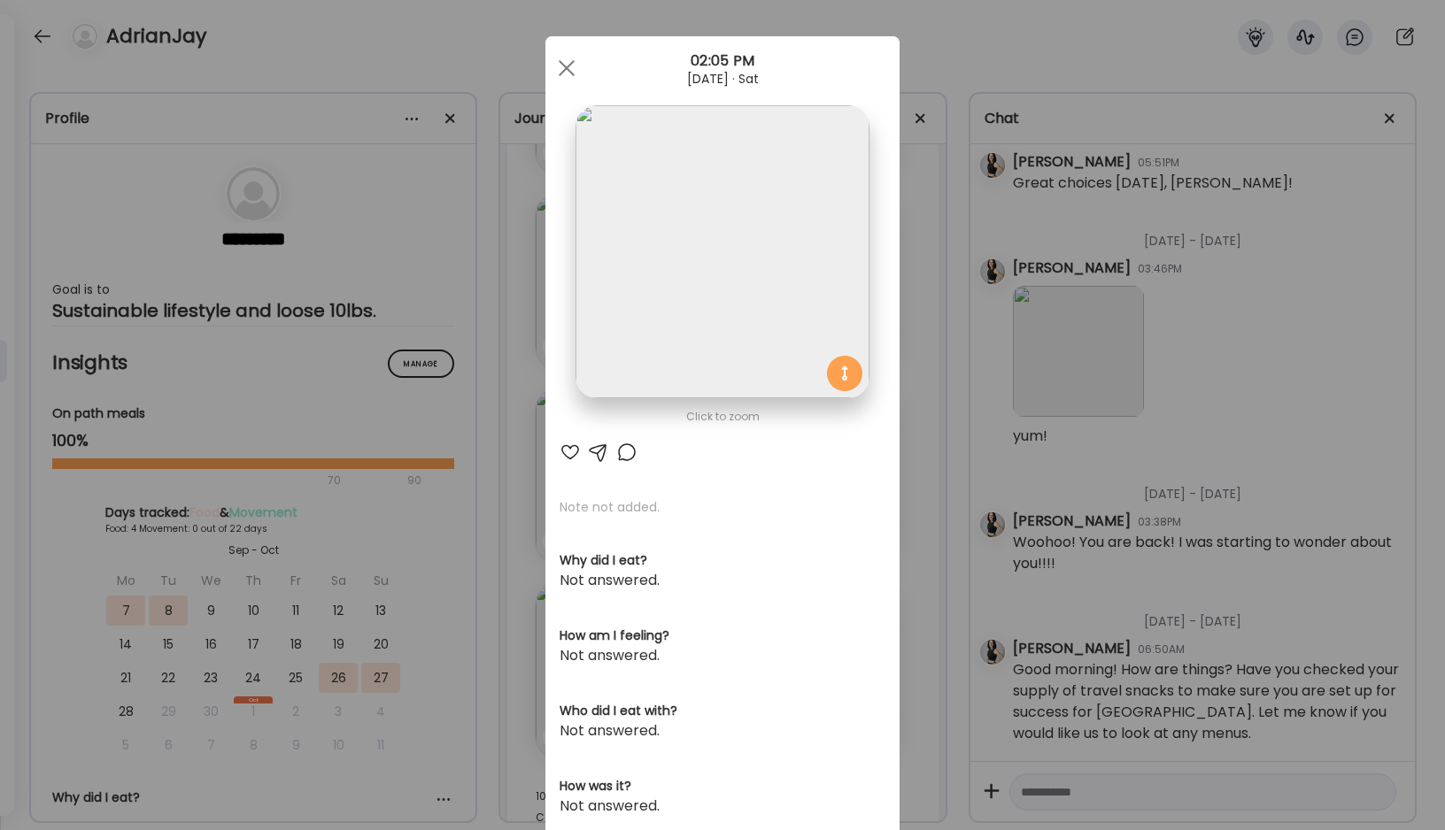
click at [32, 33] on div "Ate Coach Dashboard Wahoo! It’s official Take a moment to set up your Coach Pro…" at bounding box center [722, 415] width 1445 height 830
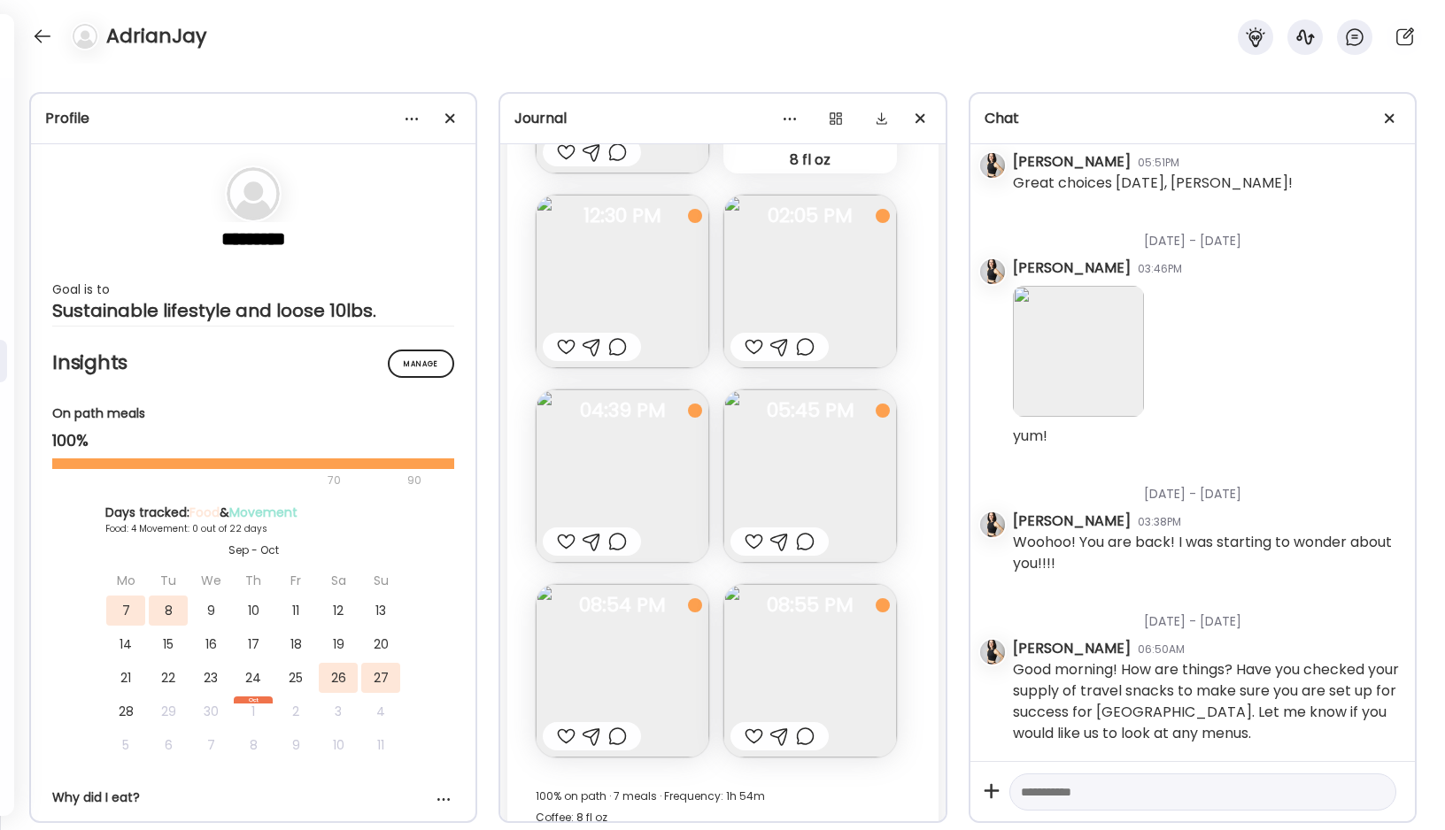
scroll to position [5294, 0]
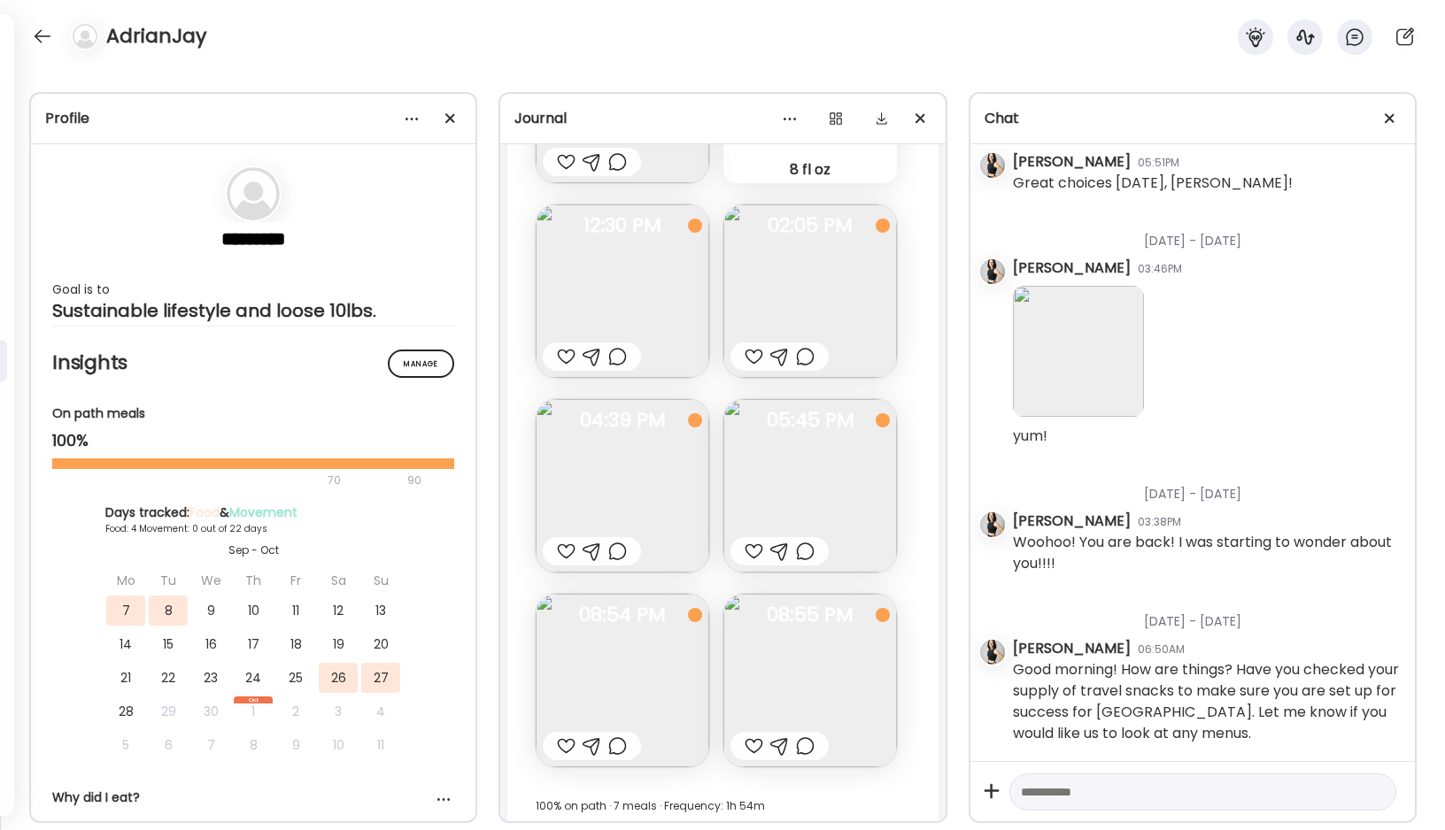
click at [613, 297] on img at bounding box center [623, 292] width 174 height 174
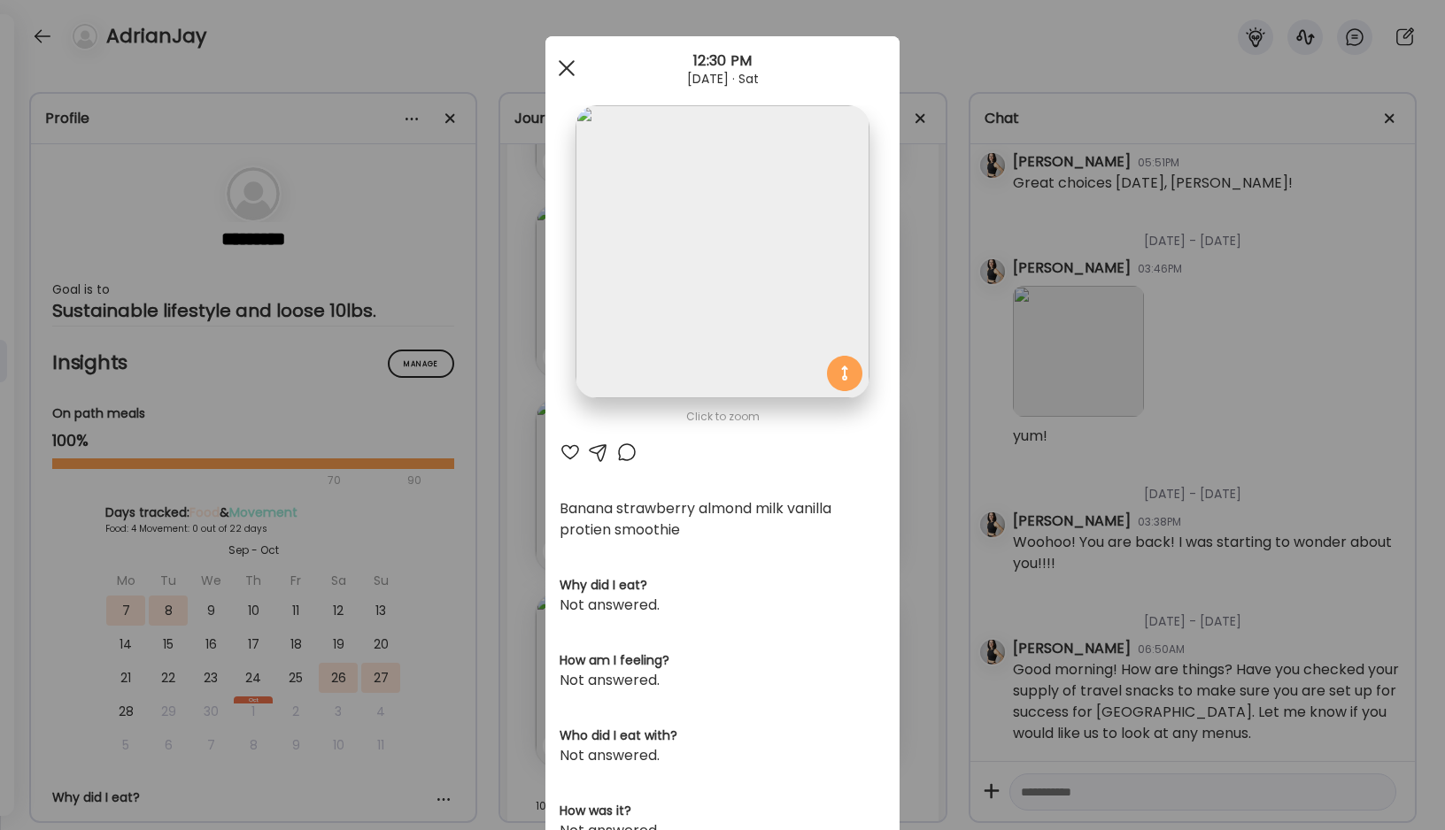
click at [565, 66] on span at bounding box center [567, 68] width 16 height 16
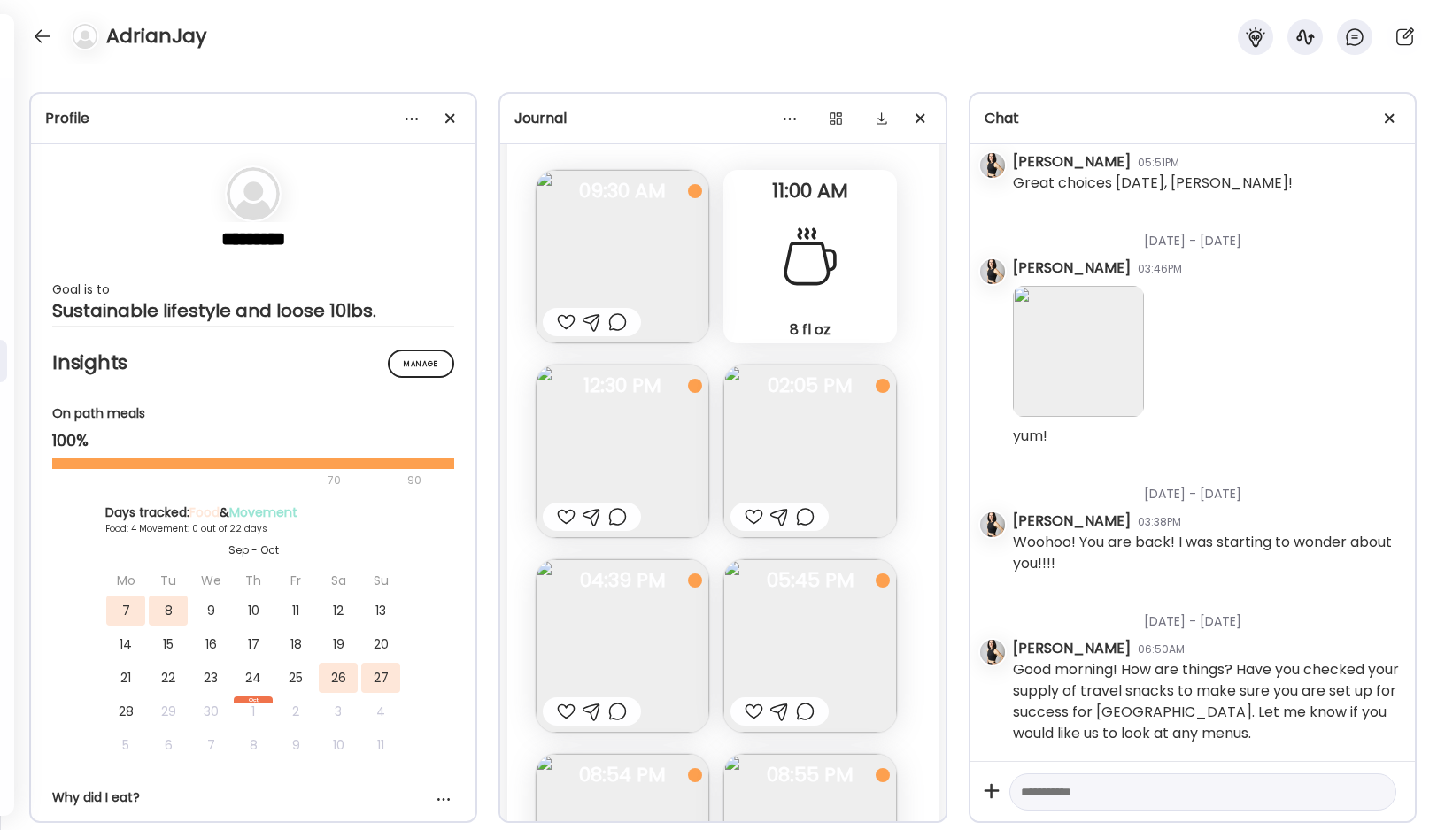
scroll to position [5122, 0]
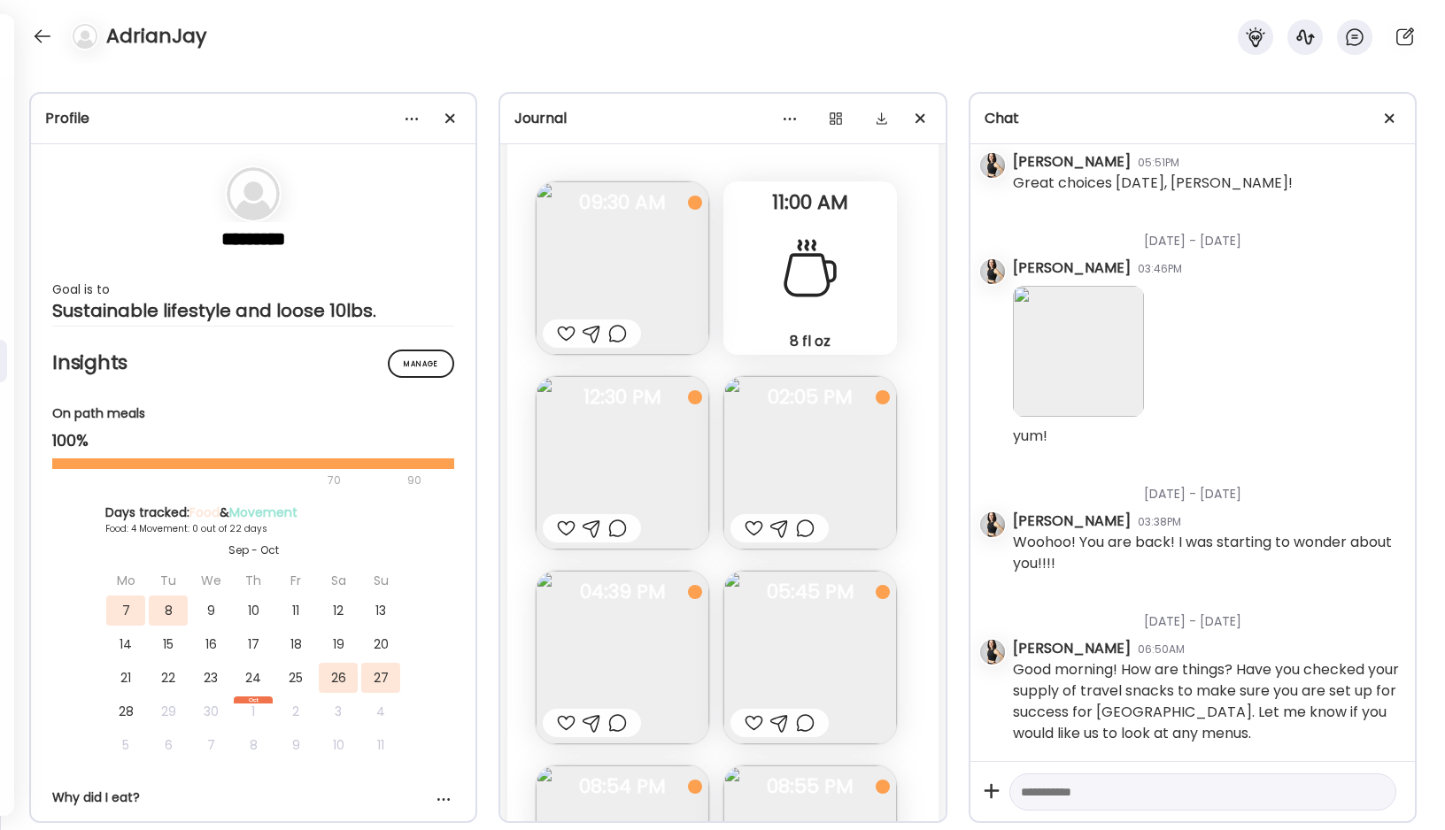
click at [643, 238] on img at bounding box center [623, 268] width 174 height 174
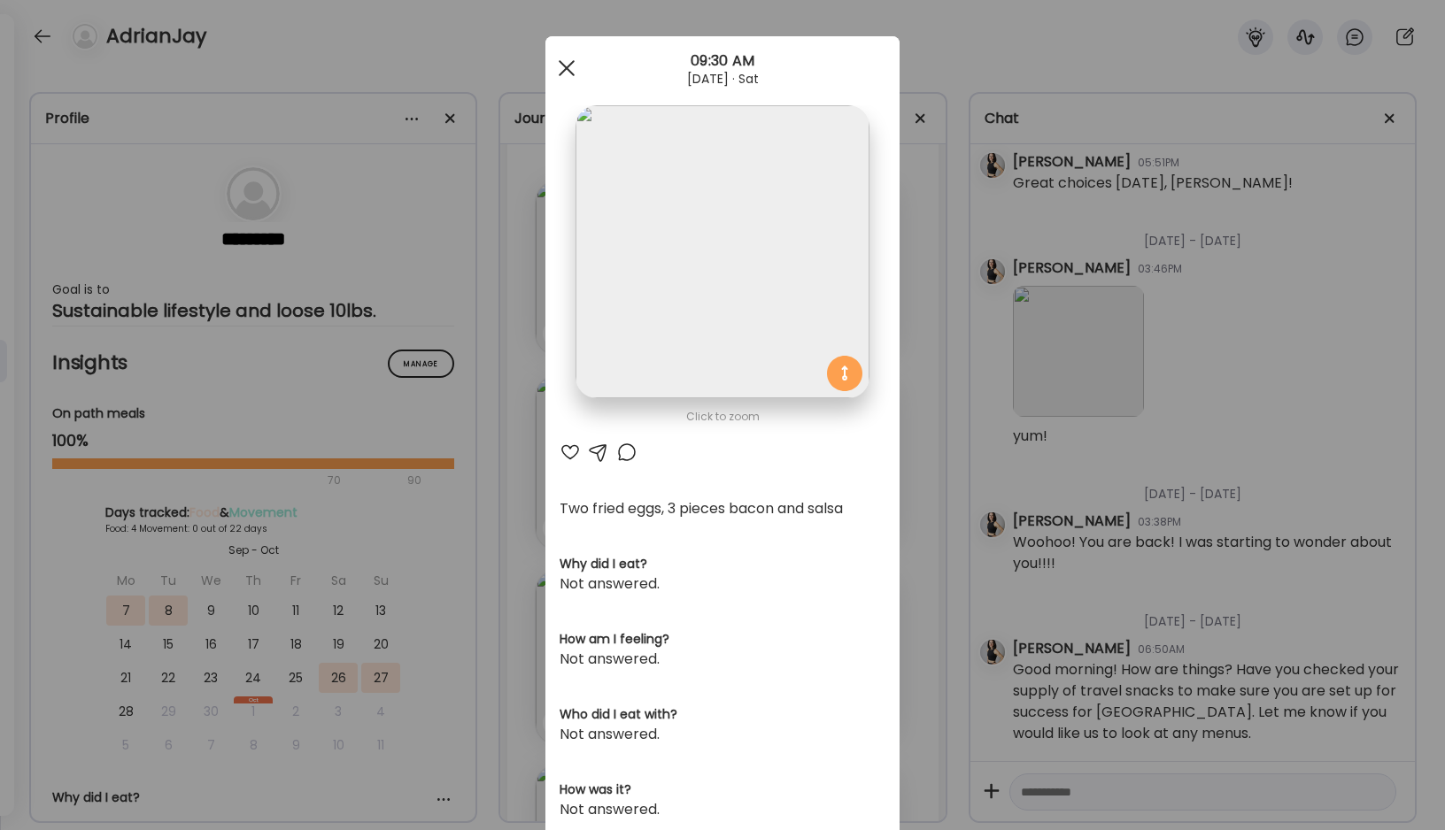
click at [566, 64] on div at bounding box center [566, 67] width 35 height 35
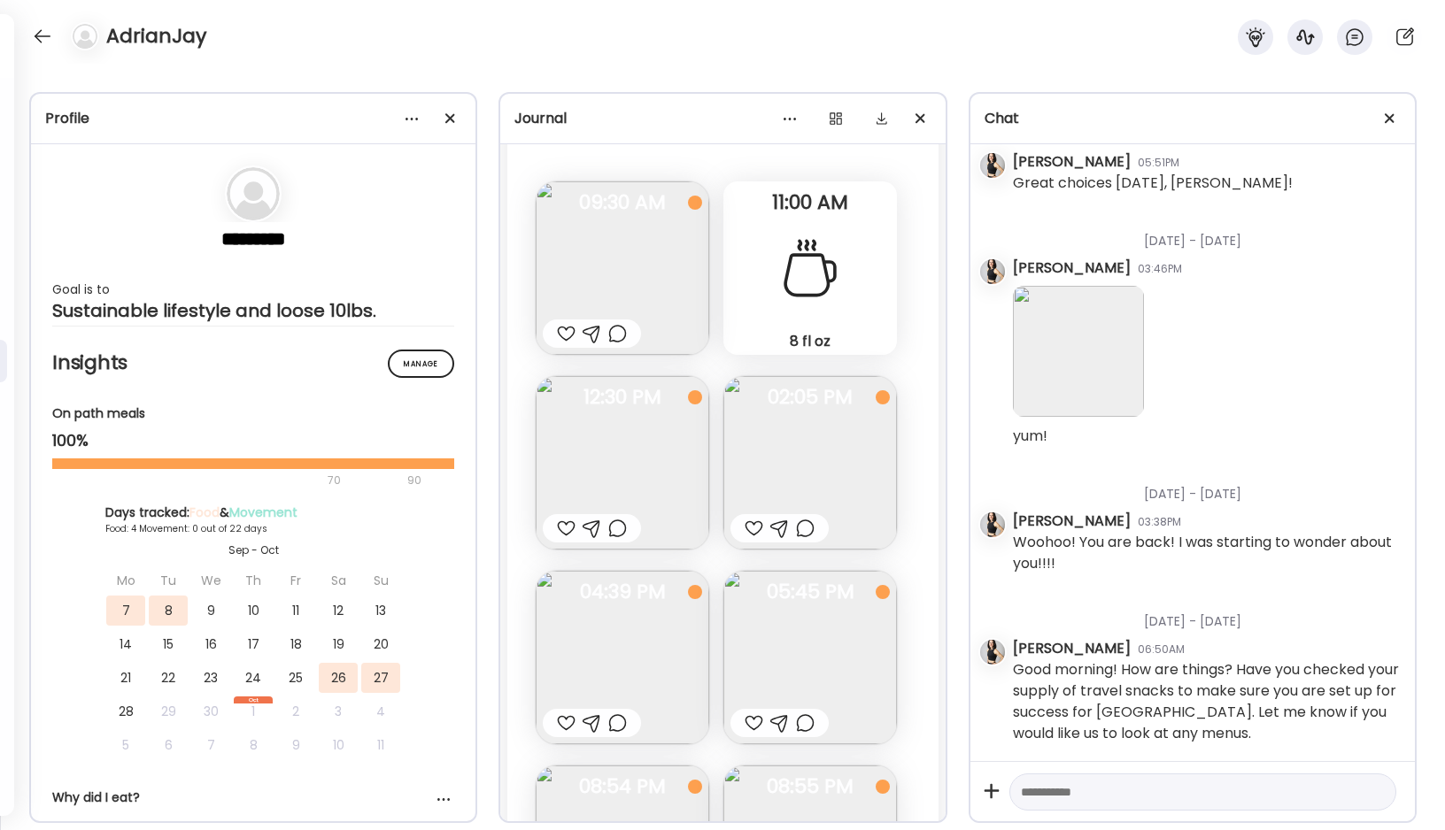
click at [645, 445] on img at bounding box center [623, 463] width 174 height 174
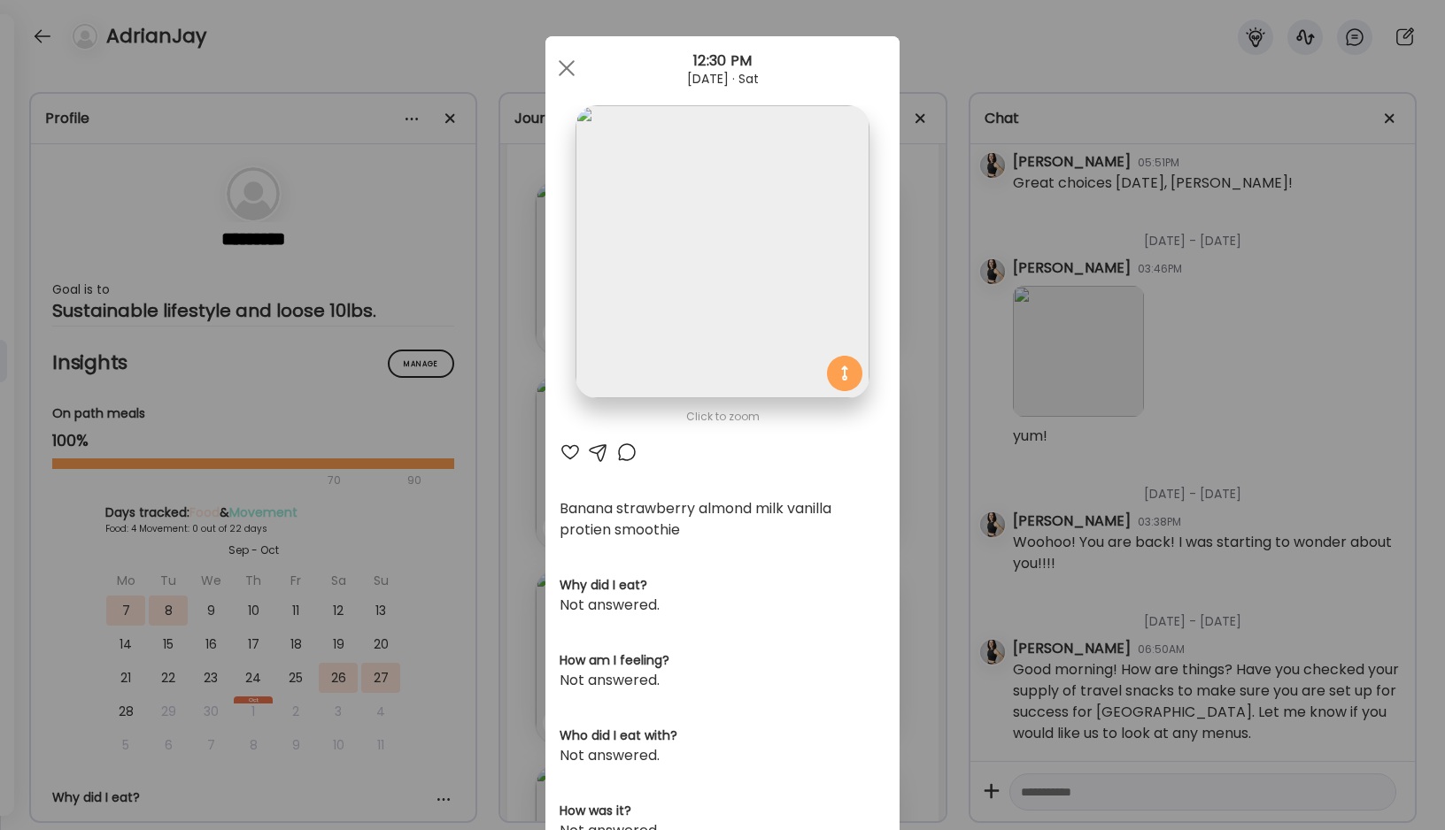
click at [597, 450] on div at bounding box center [598, 452] width 21 height 21
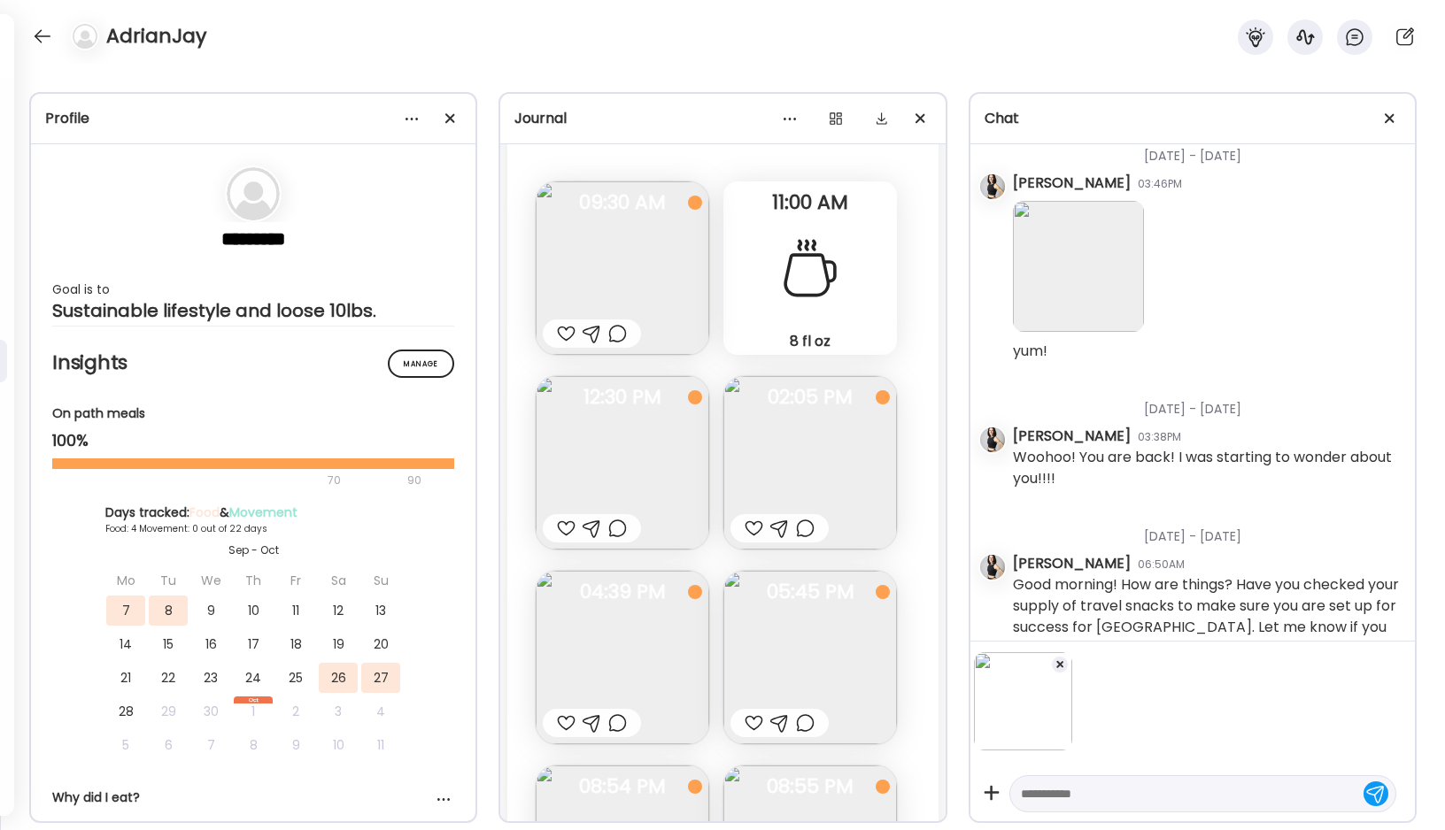
scroll to position [17005, 0]
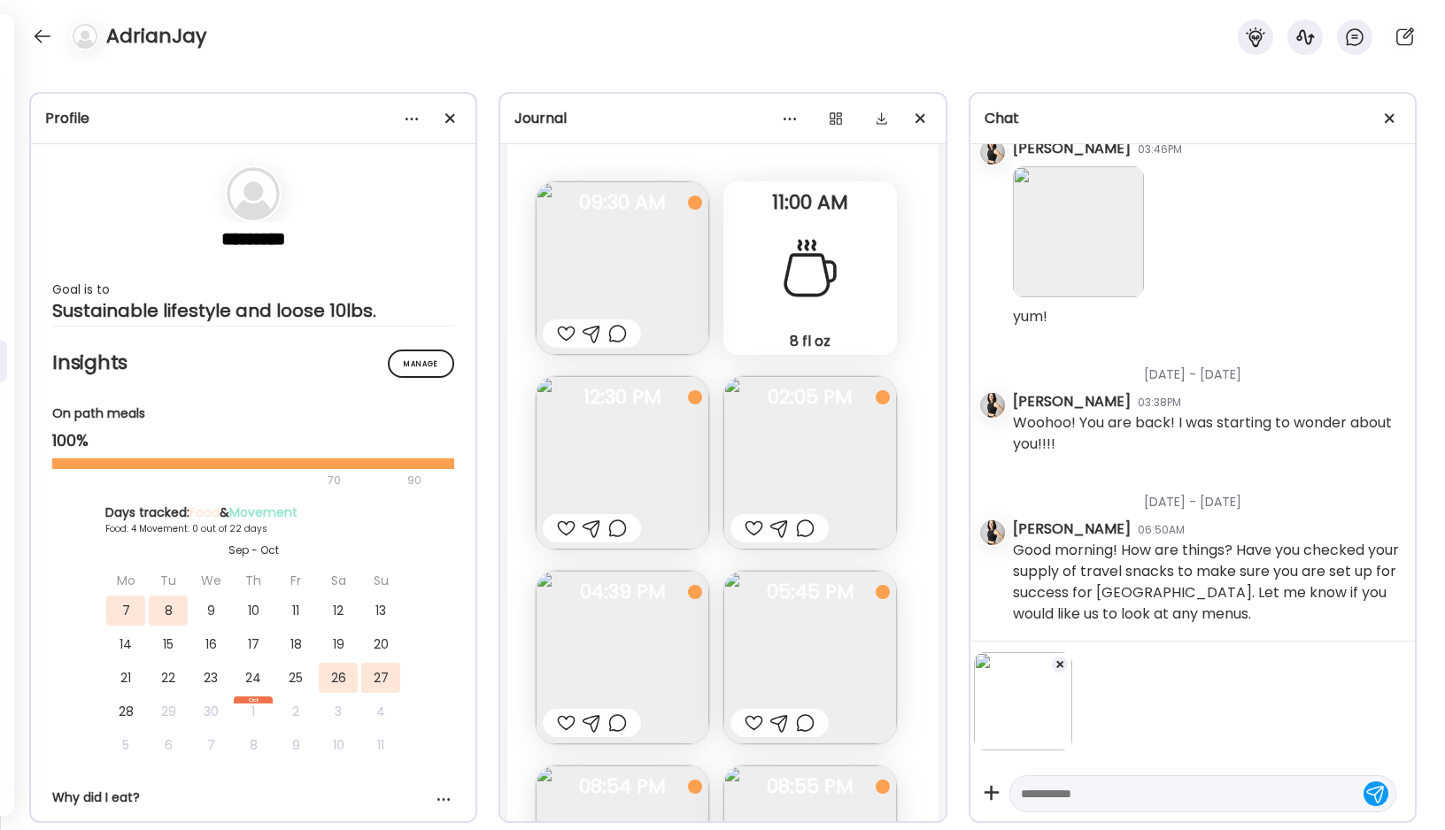
click at [1041, 784] on textarea at bounding box center [1187, 794] width 332 height 21
type textarea "**********"
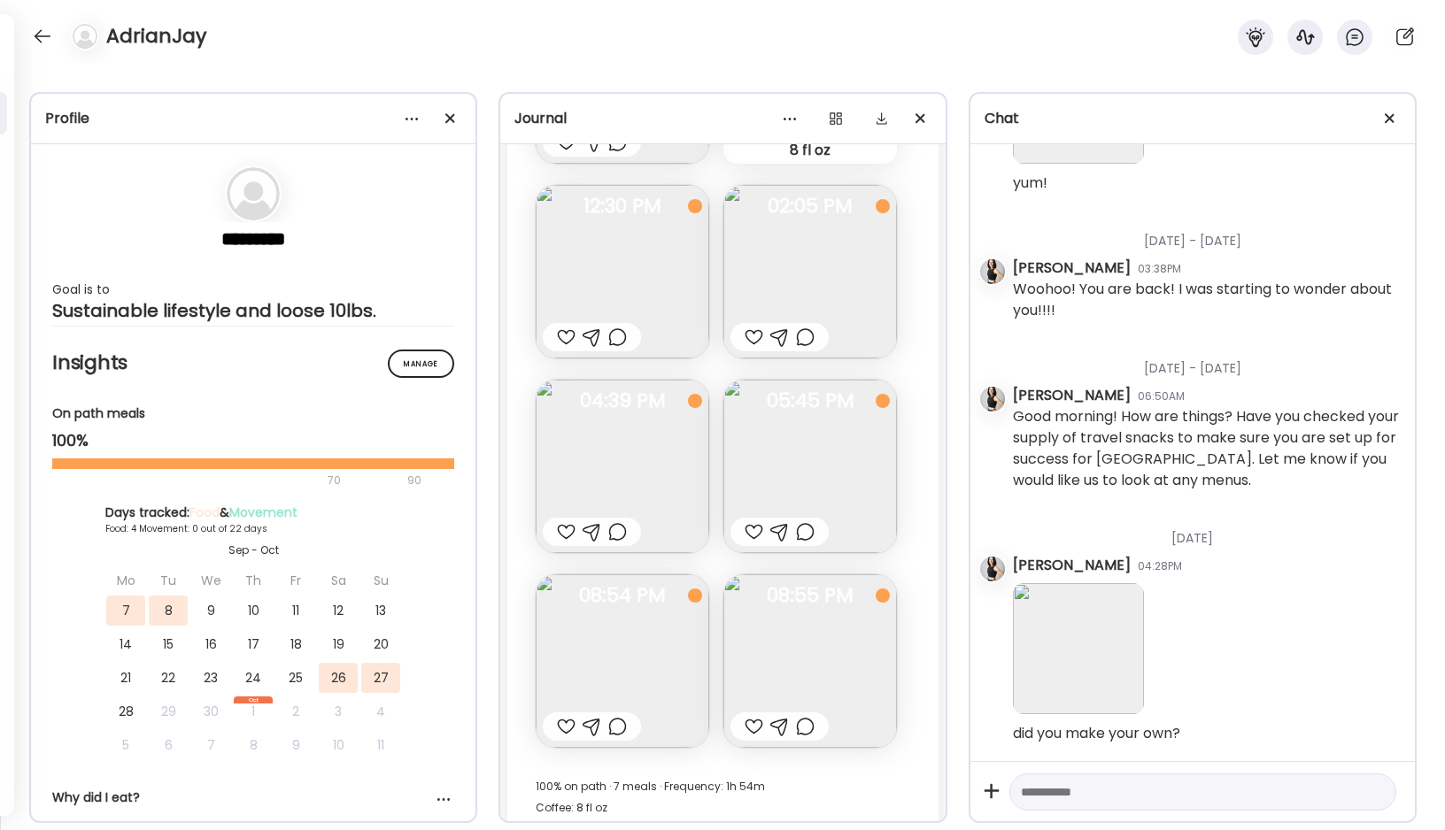
scroll to position [5315, 0]
click at [629, 272] on img at bounding box center [623, 270] width 174 height 174
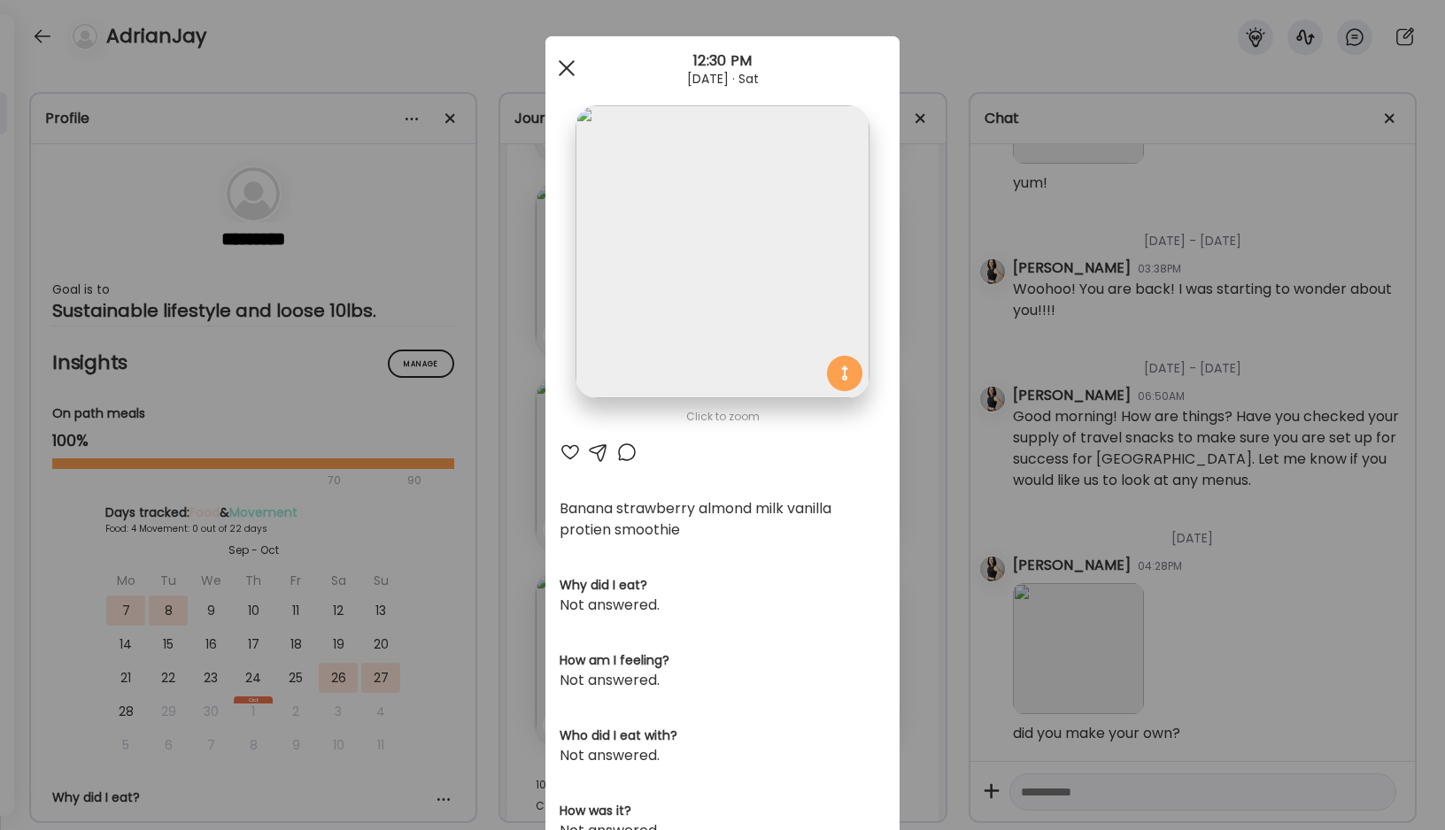
click at [563, 66] on span at bounding box center [567, 68] width 16 height 16
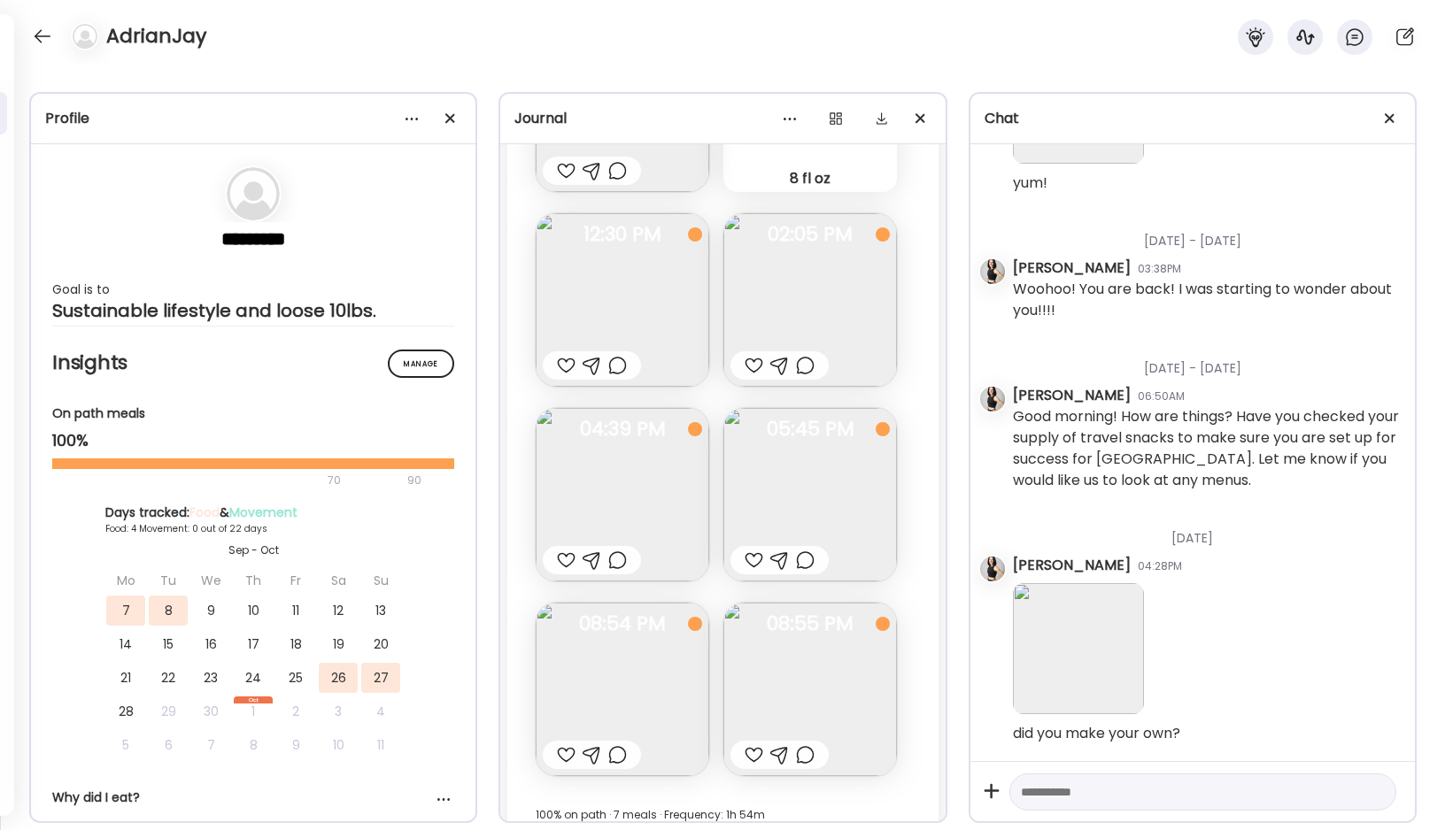
scroll to position [5287, 0]
click at [1044, 796] on textarea at bounding box center [1187, 792] width 332 height 21
type textarea "**********"
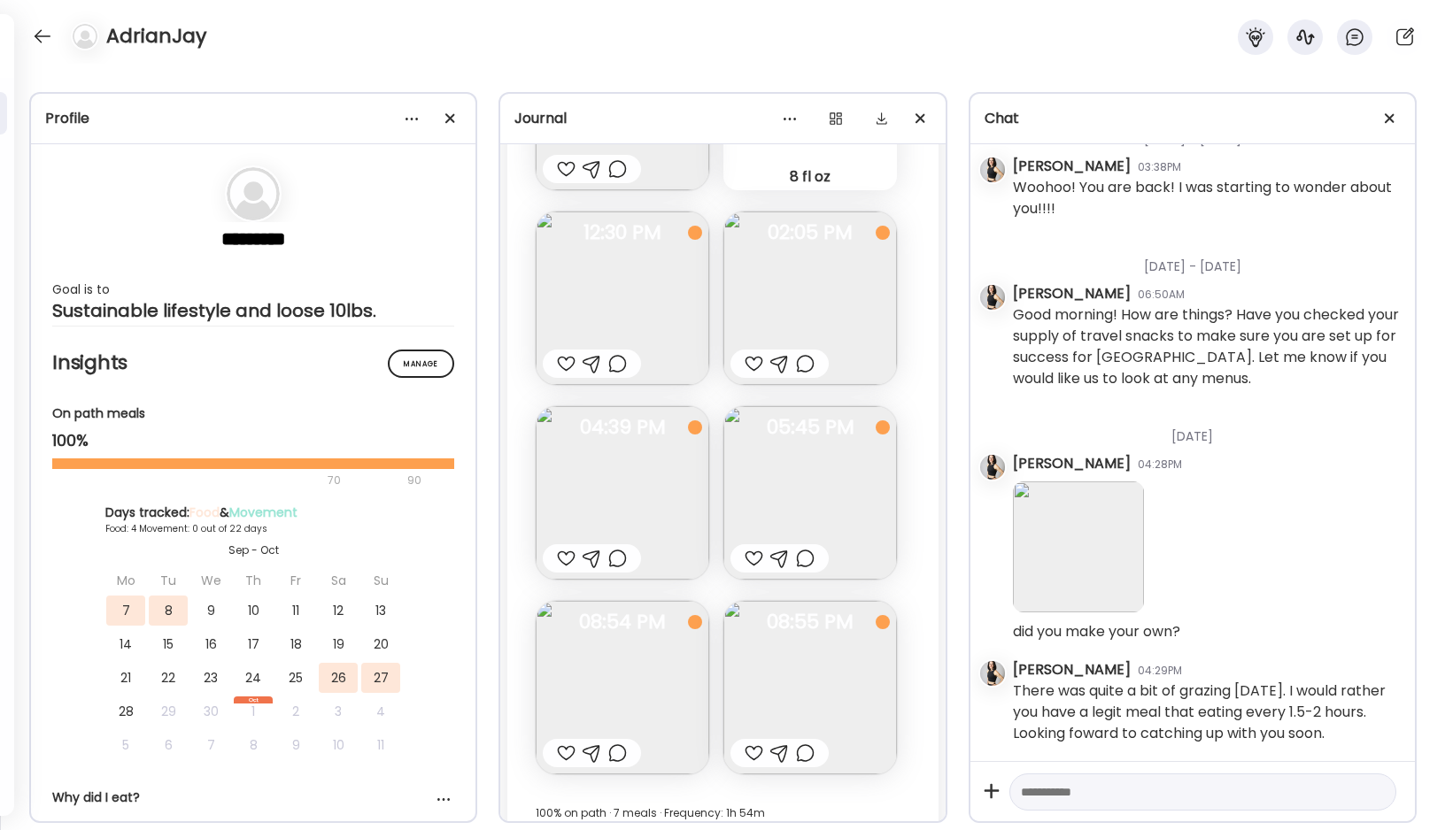
scroll to position [17248, 0]
click at [750, 753] on div at bounding box center [754, 753] width 19 height 21
click at [562, 755] on div at bounding box center [566, 753] width 19 height 21
click at [790, 753] on div at bounding box center [779, 753] width 98 height 28
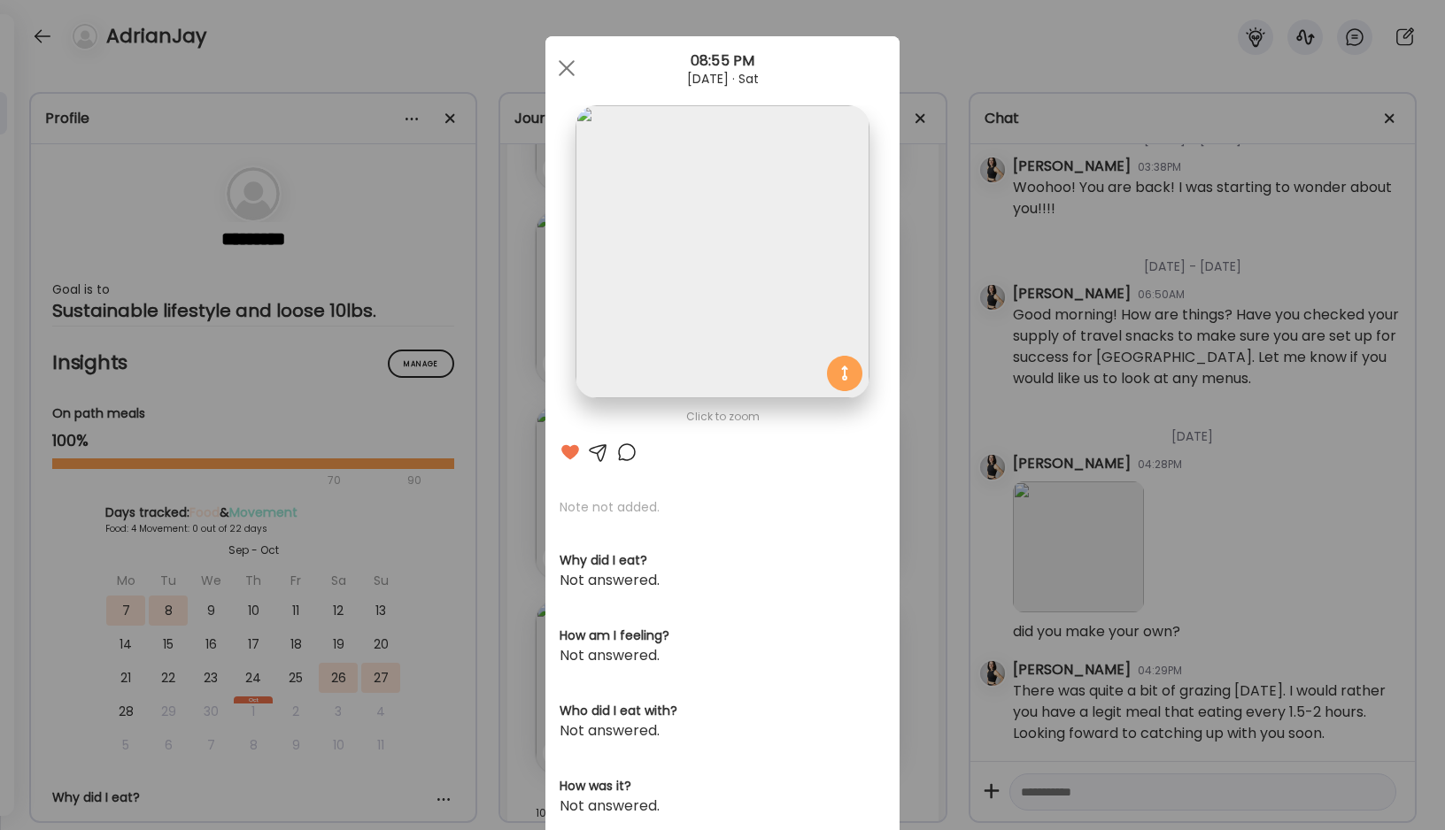
click at [605, 452] on div at bounding box center [598, 452] width 21 height 21
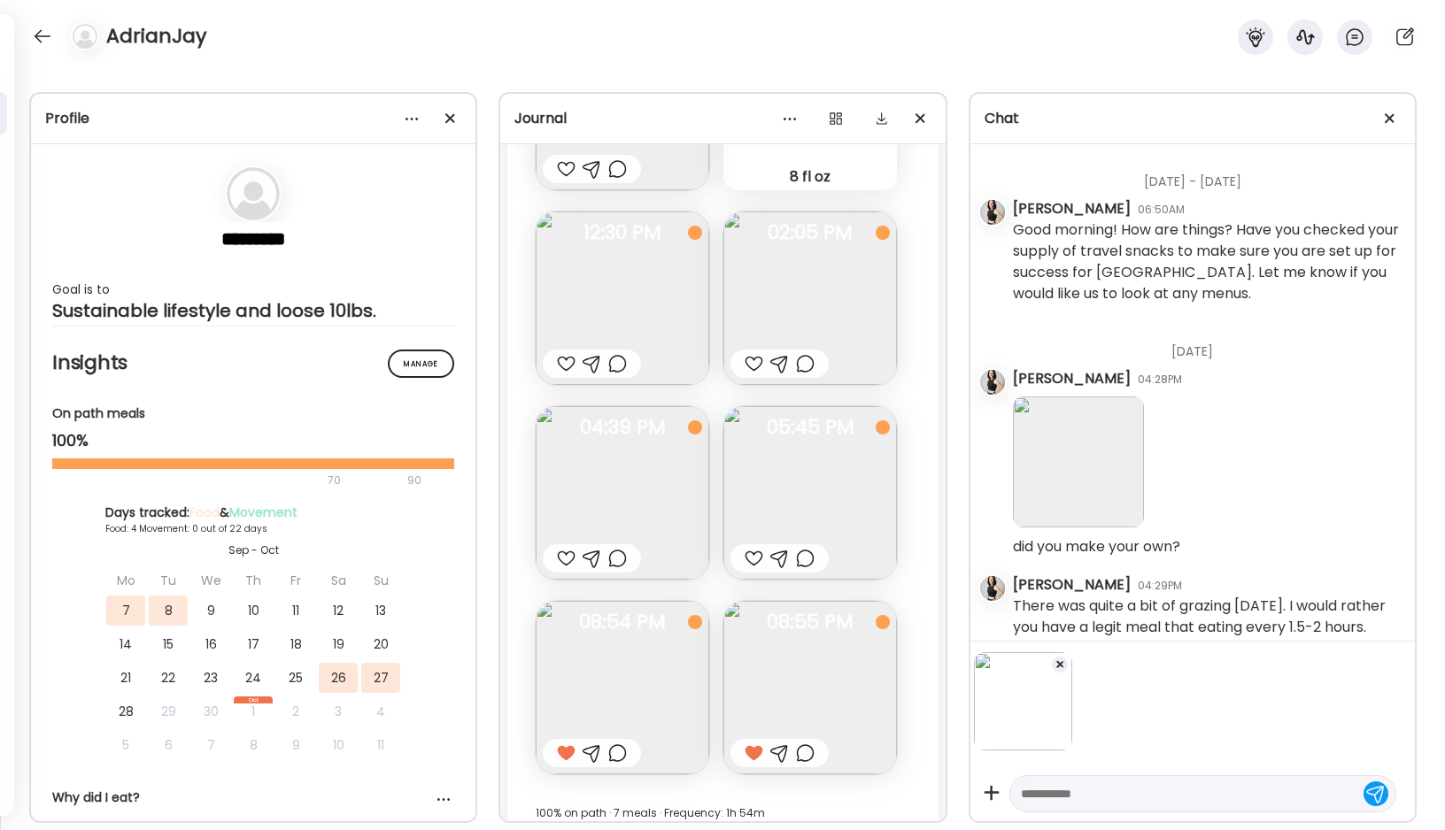
scroll to position [17360, 0]
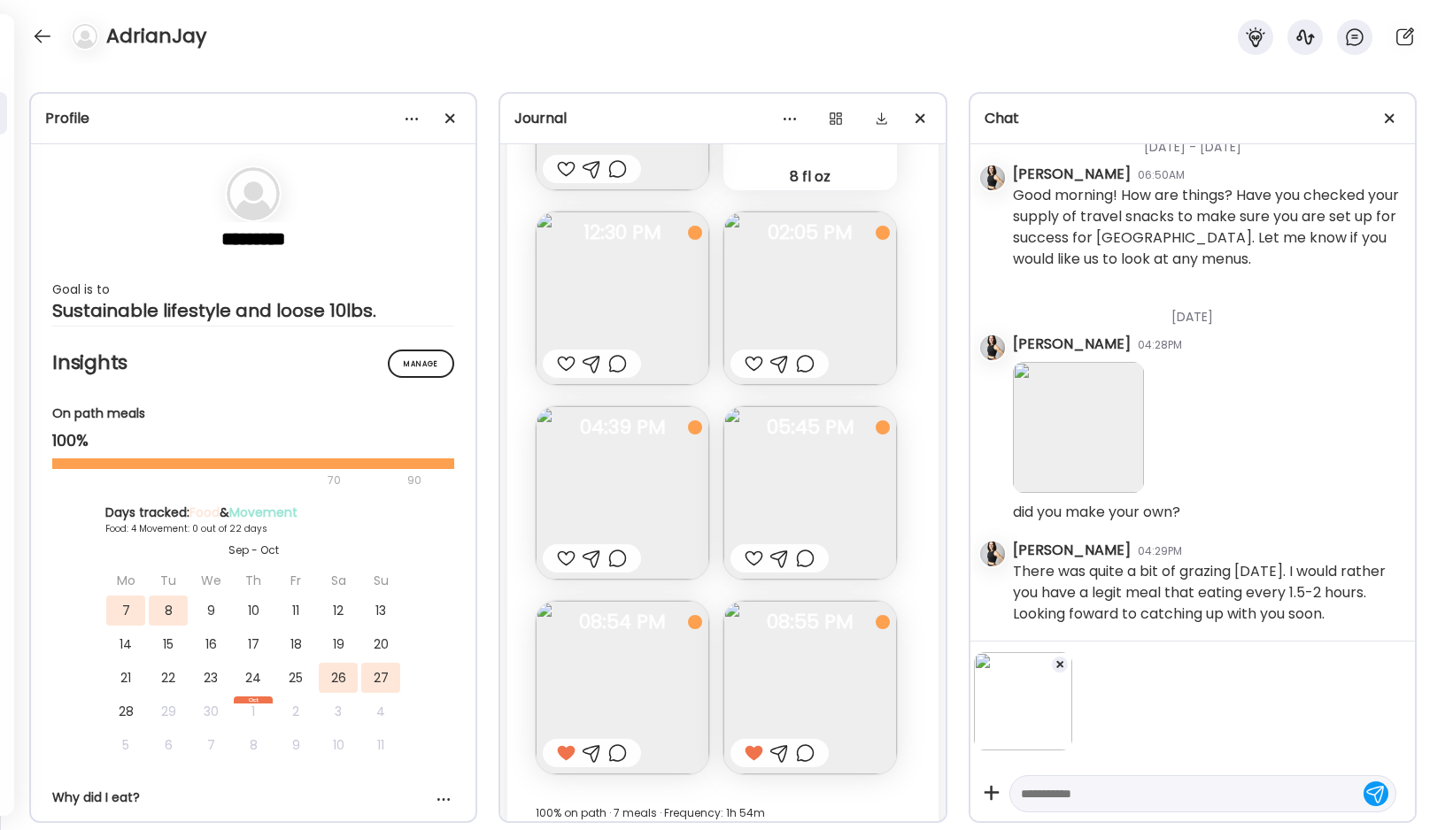
click at [1093, 793] on textarea at bounding box center [1187, 794] width 332 height 21
type textarea "**********"
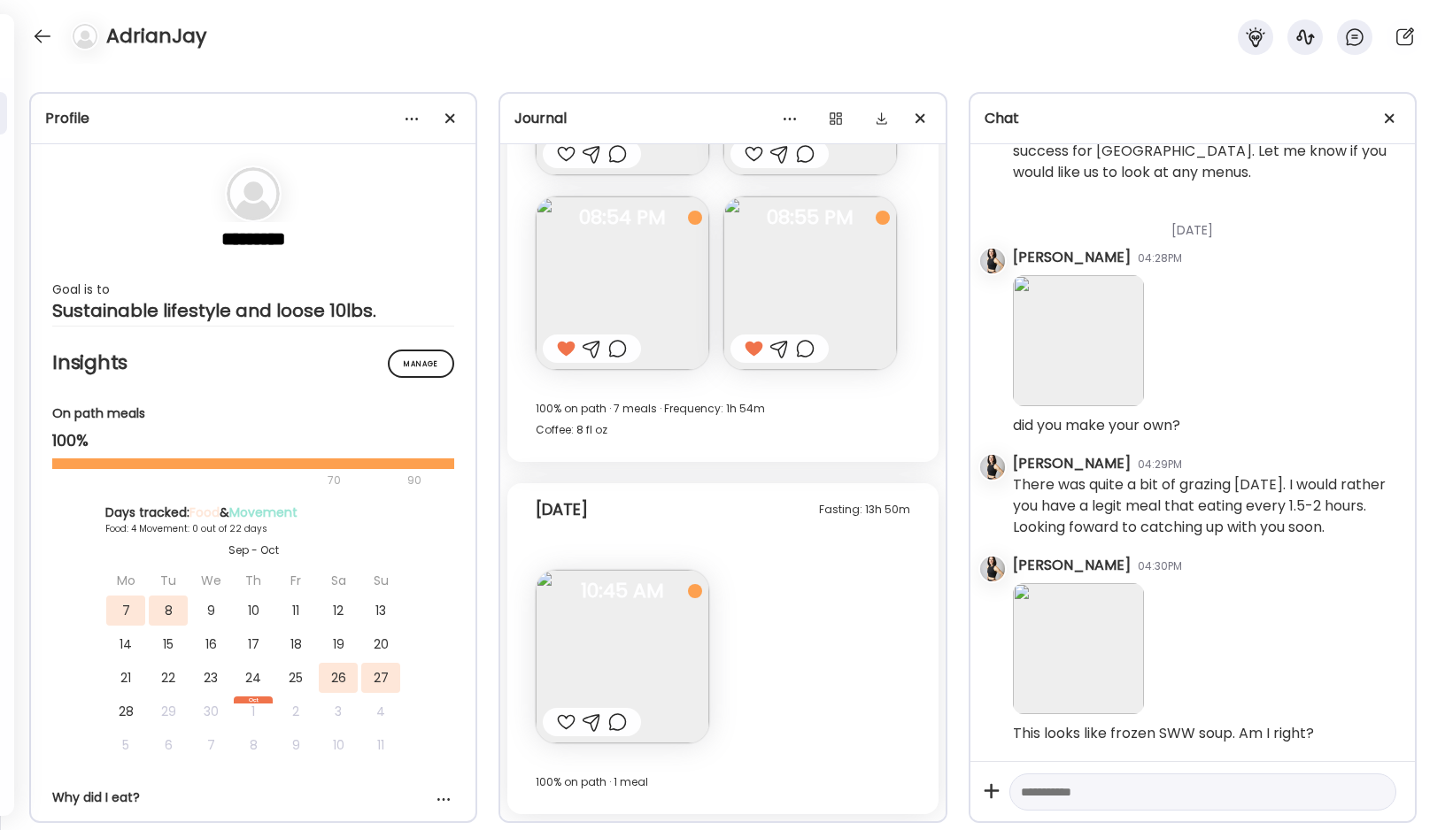
scroll to position [5692, 0]
click at [562, 721] on div at bounding box center [566, 722] width 19 height 21
click at [38, 32] on div at bounding box center [42, 36] width 28 height 28
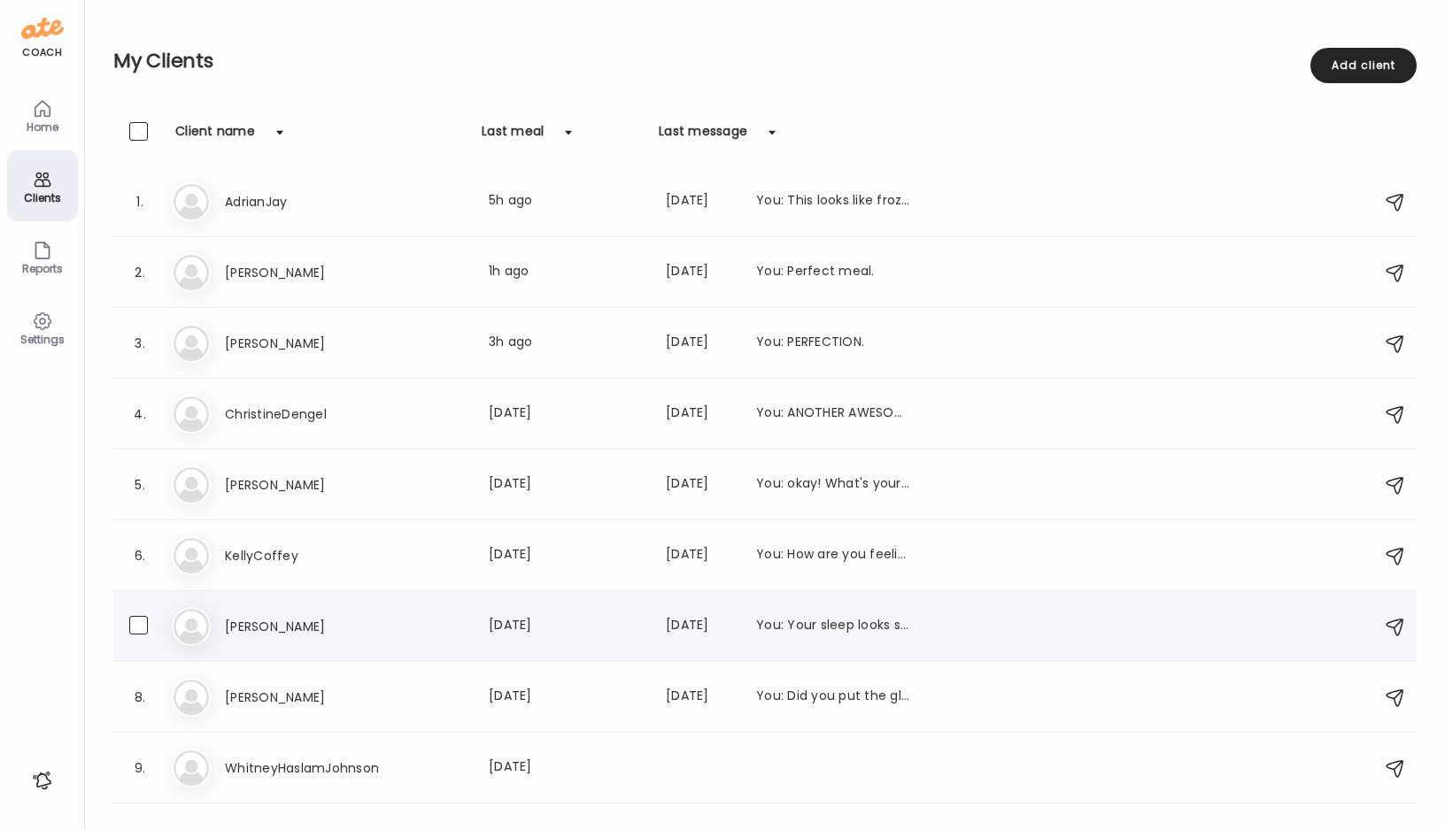
click at [266, 625] on h3 "[PERSON_NAME]" at bounding box center [303, 626] width 156 height 21
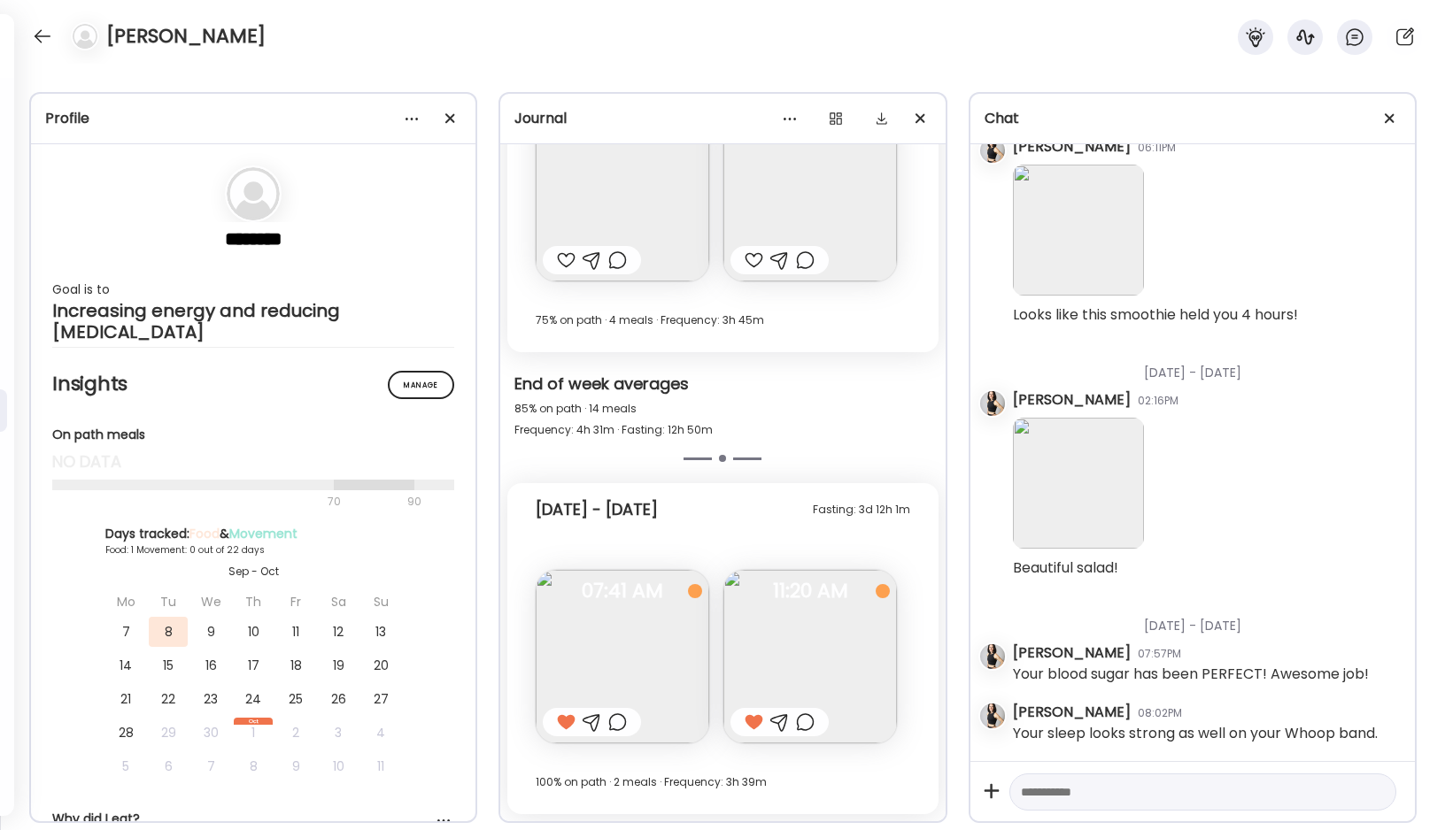
scroll to position [2738, 0]
click at [43, 28] on div at bounding box center [42, 36] width 28 height 28
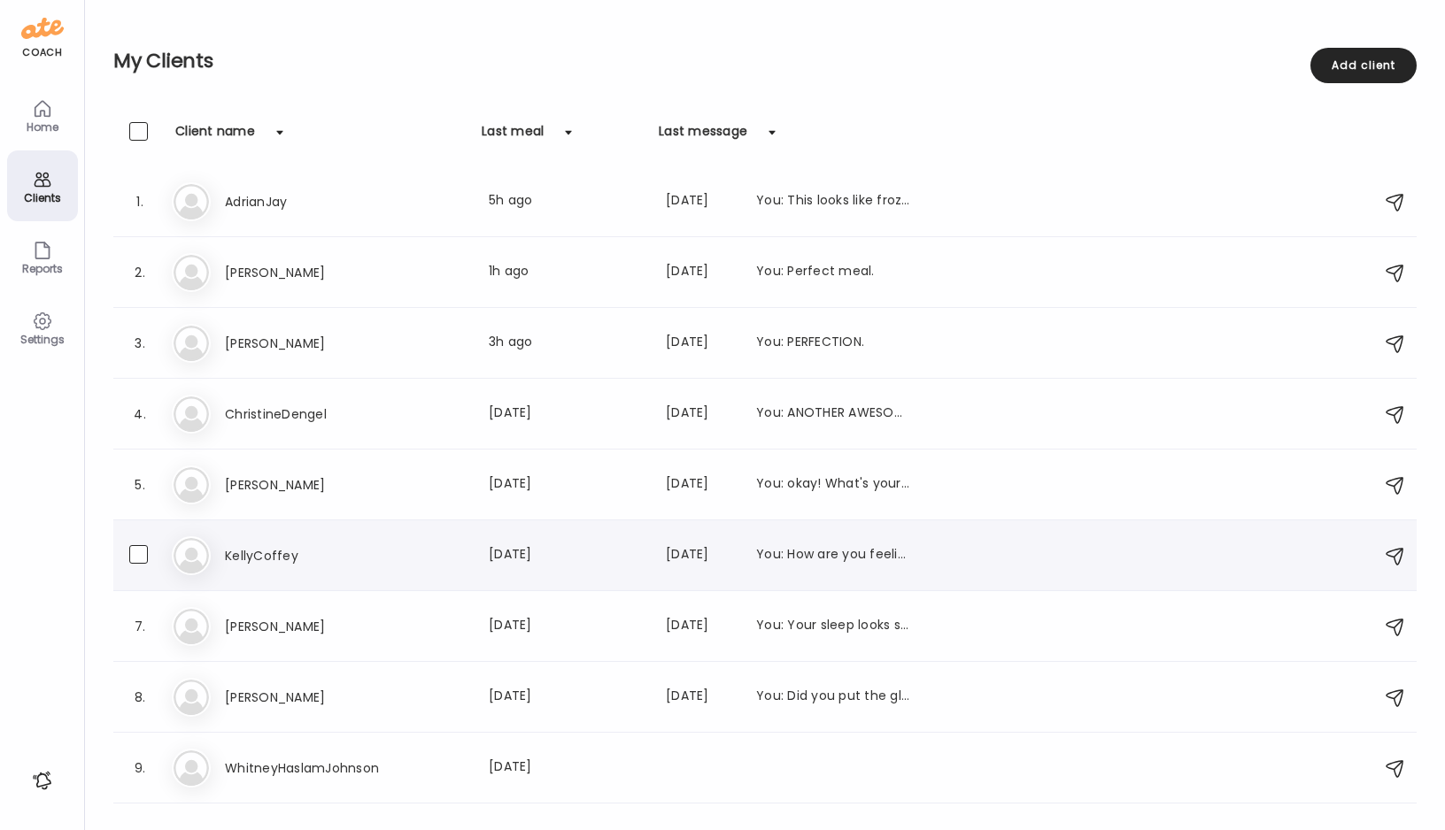
click at [233, 550] on h3 "KellyCoffey" at bounding box center [303, 555] width 156 height 21
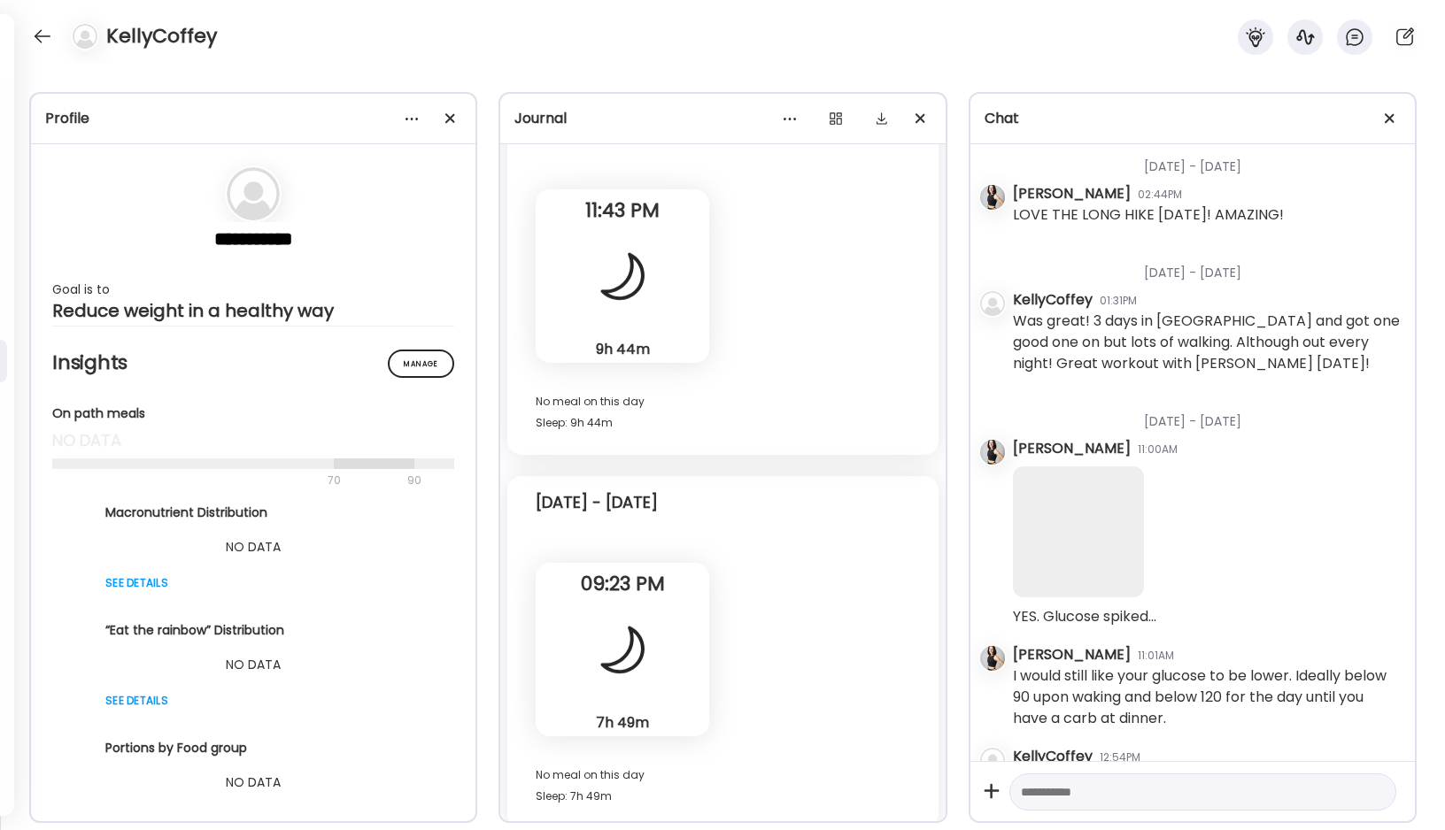
scroll to position [52407, 0]
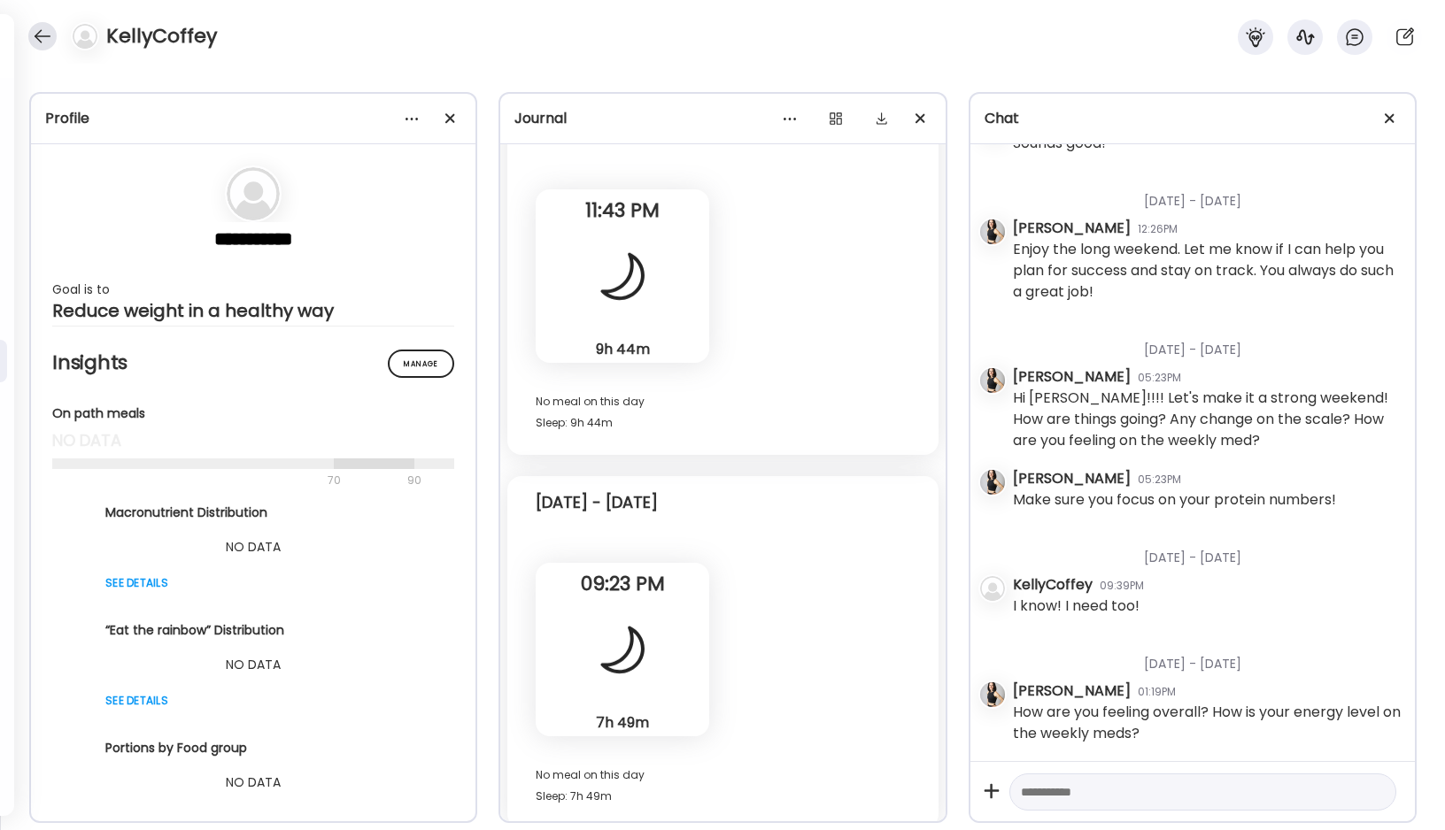
click at [41, 35] on div at bounding box center [42, 36] width 28 height 28
